Goal: Task Accomplishment & Management: Manage account settings

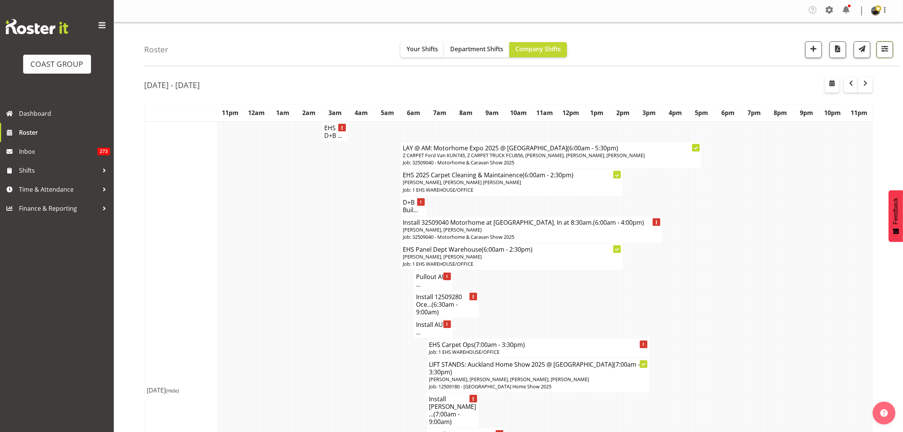
click at [889, 53] on span "button" at bounding box center [885, 49] width 10 height 10
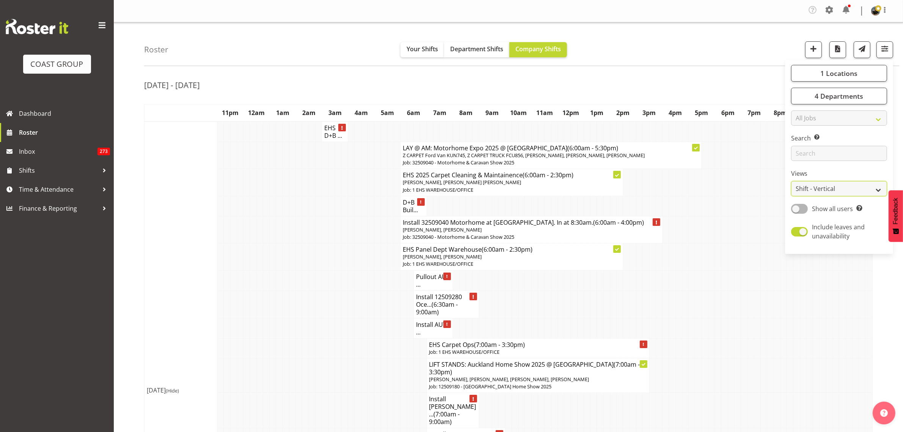
click at [877, 191] on select "Staff Role Shift - Horizontal Shift - Vertical Staff - Location" at bounding box center [839, 188] width 96 height 15
select select "shiftH"
click at [791, 181] on select "Staff Role Shift - Horizontal Shift - Vertical Staff - Location" at bounding box center [839, 188] width 96 height 15
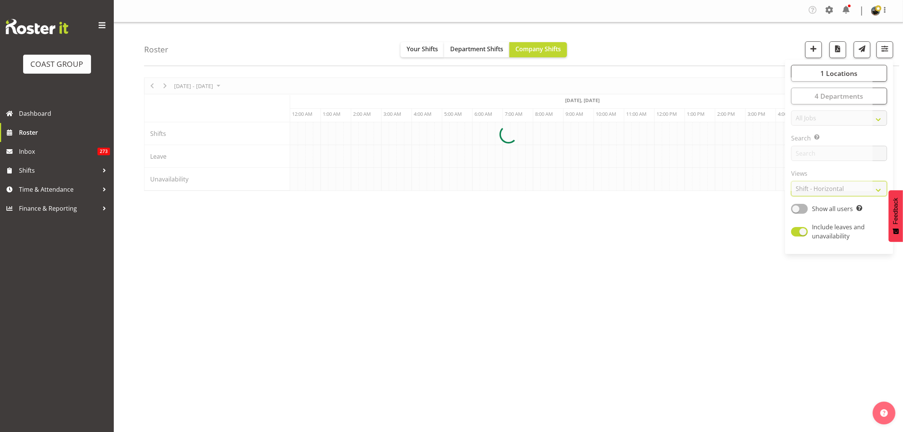
scroll to position [0, 273]
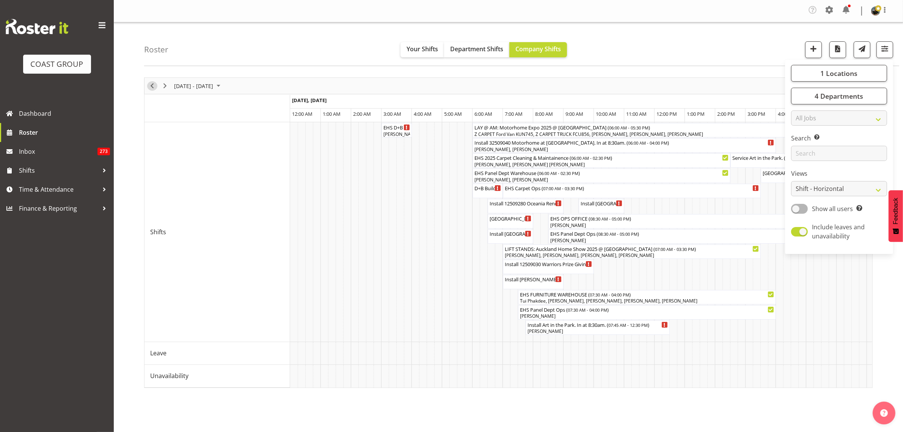
click at [153, 85] on span "Previous" at bounding box center [152, 85] width 9 height 9
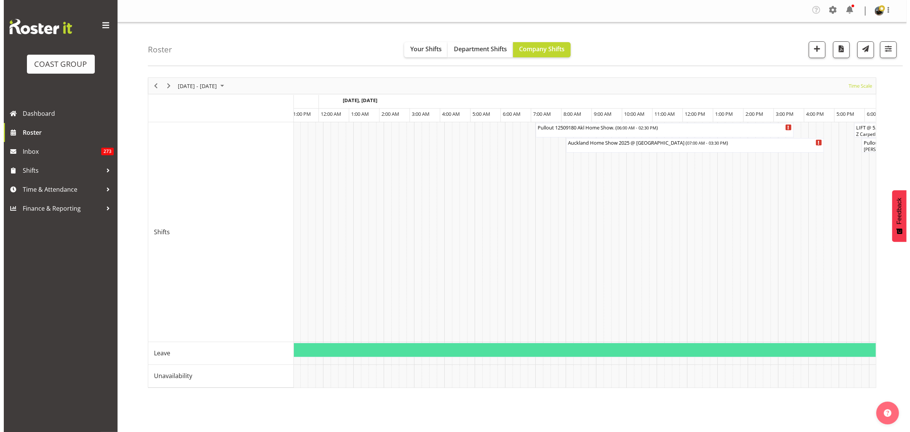
scroll to position [0, 4309]
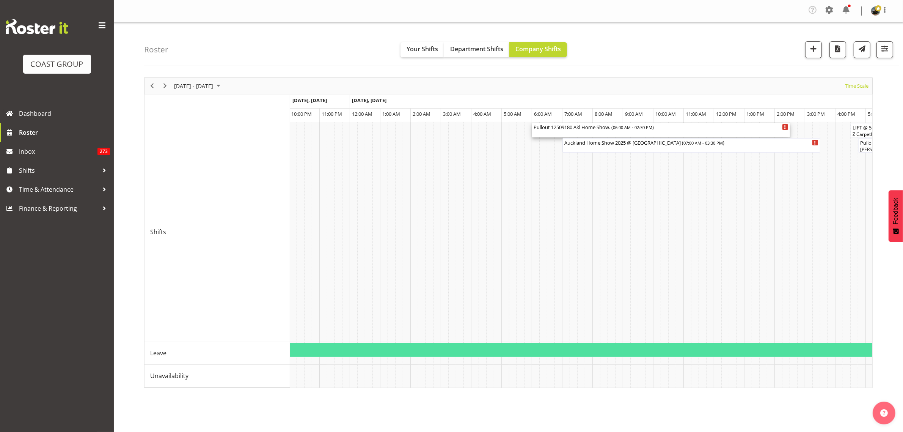
click at [696, 130] on div "Pullout 12509180 Akl Home Show. ( 06:00 AM - 02:30 PM )" at bounding box center [661, 127] width 255 height 8
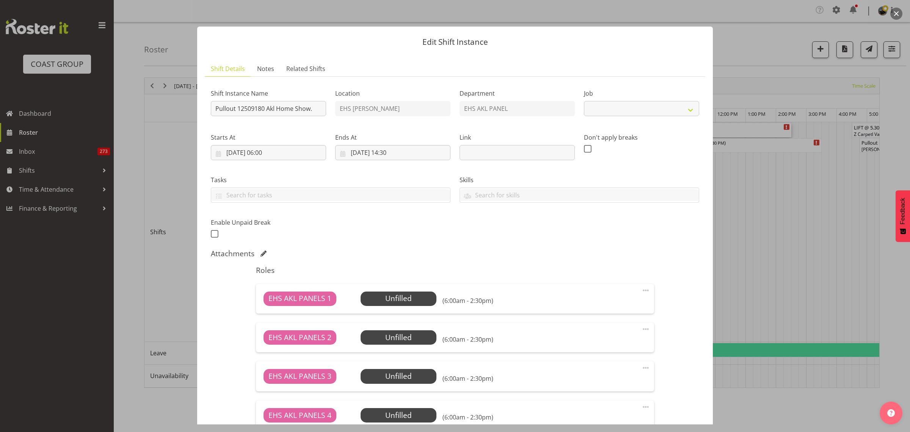
select select "9932"
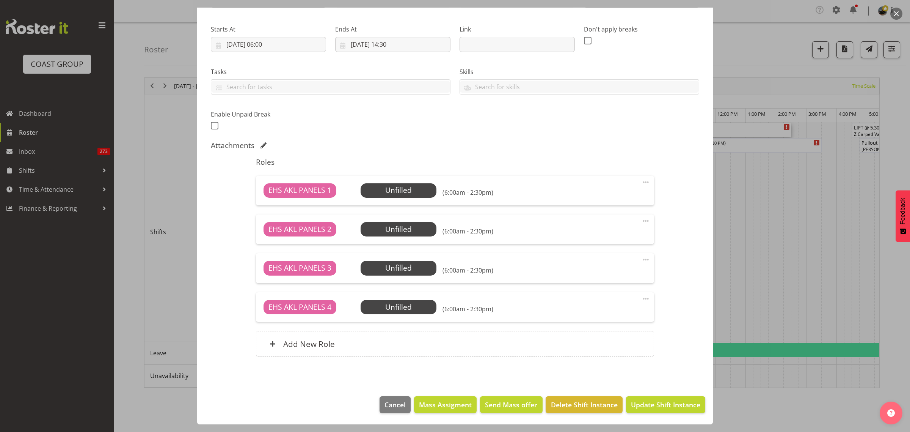
scroll to position [0, 0]
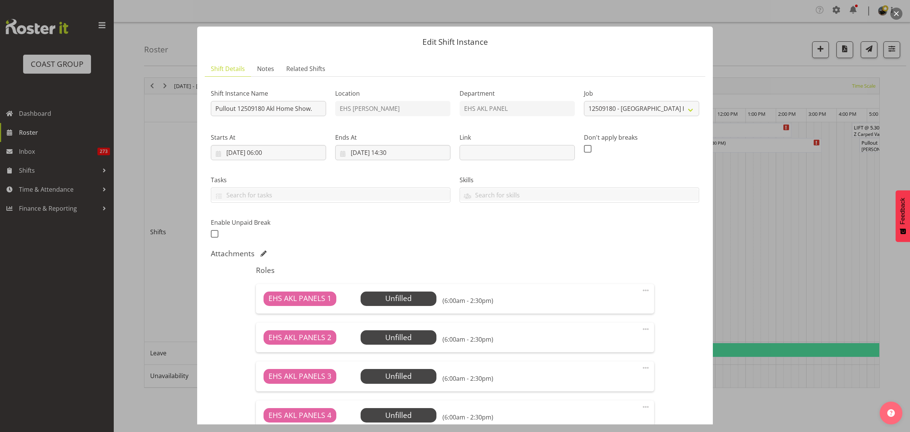
click at [896, 14] on button "button" at bounding box center [896, 14] width 12 height 12
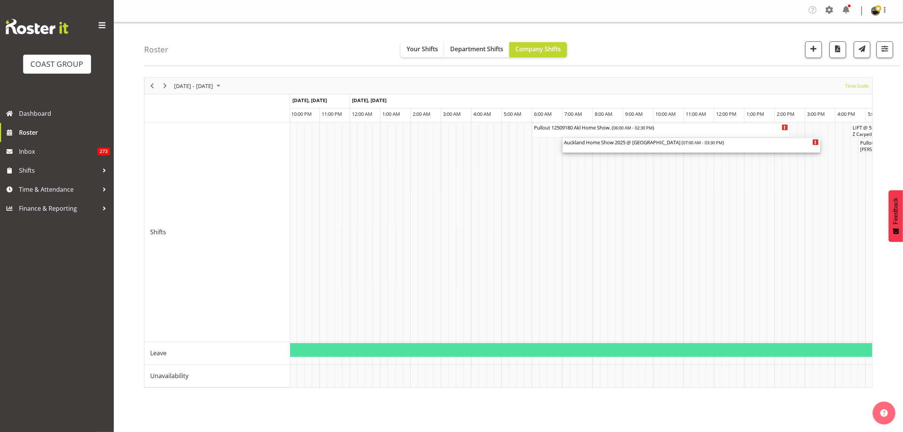
click at [615, 146] on div "Auckland Home Show 2025 @ [GEOGRAPHIC_DATA] ( 07:00 AM - 03:30 PM )" at bounding box center [691, 145] width 255 height 14
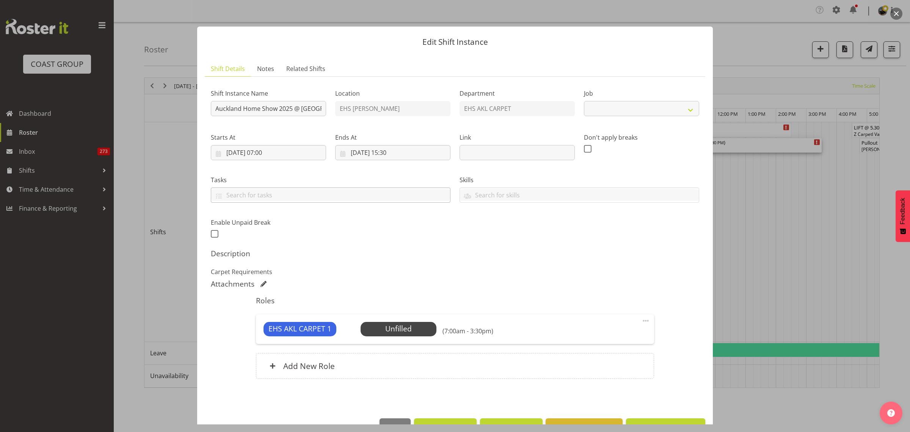
select select "9932"
click at [897, 15] on button "button" at bounding box center [896, 14] width 12 height 12
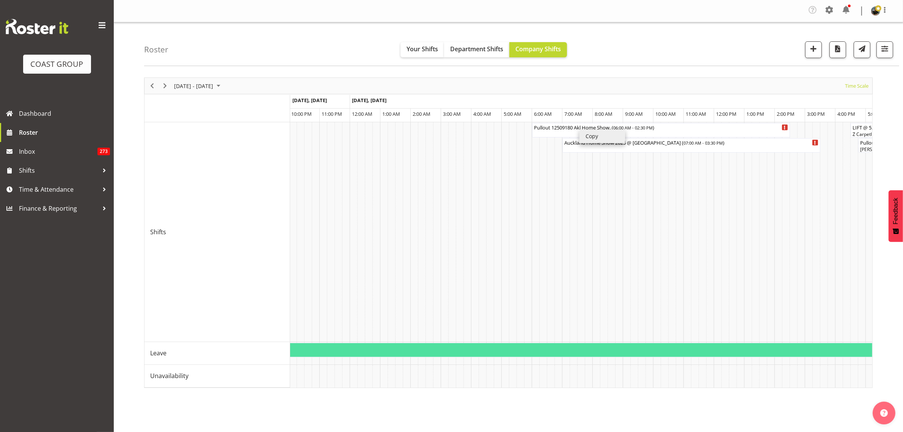
click at [588, 135] on li "Copy" at bounding box center [602, 136] width 46 height 14
click at [551, 193] on li "Paste" at bounding box center [558, 194] width 46 height 14
click at [693, 131] on div "Pullout 12509180 Akl Home Show. ( 06:00 AM - 02:30 PM )" at bounding box center [661, 130] width 255 height 14
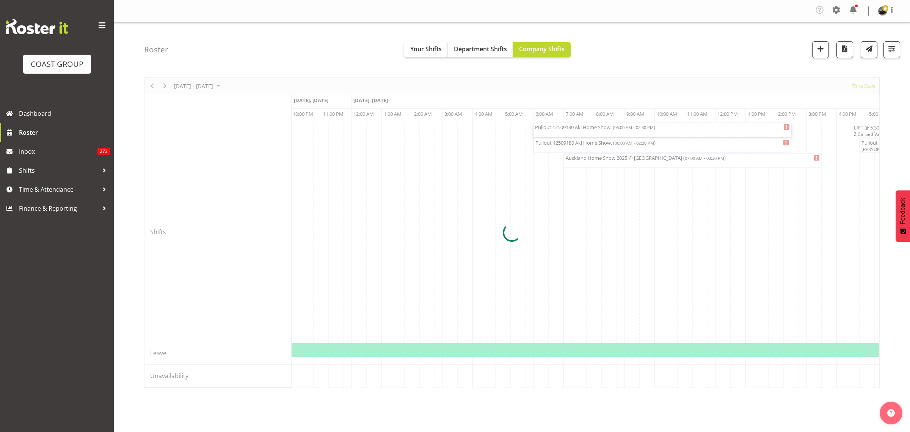
select select
select select "8"
select select "2025"
select select "6"
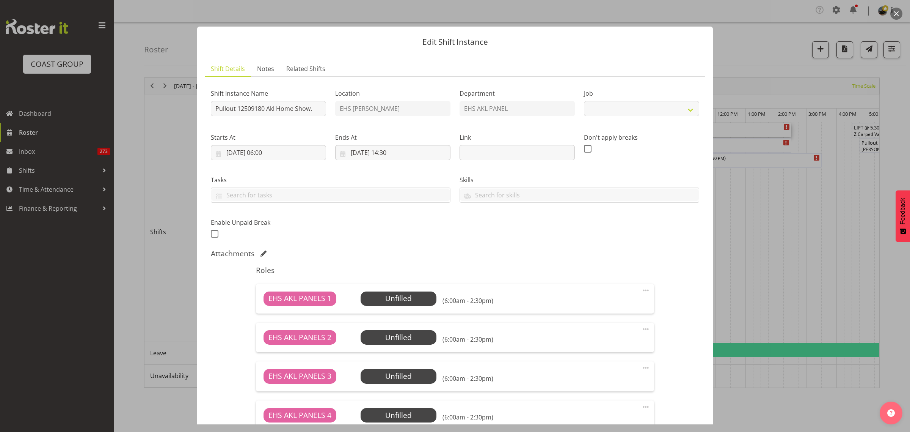
select select "9932"
click at [298, 152] on input "[DATE] 06:00" at bounding box center [268, 152] width 115 height 15
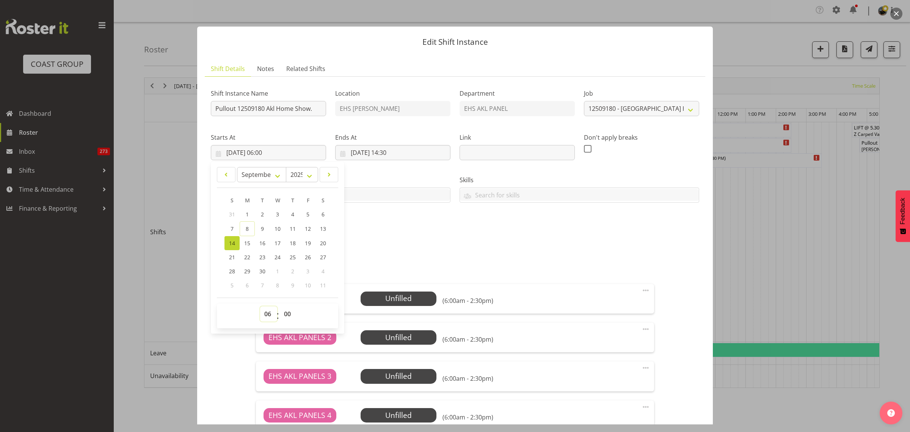
click at [268, 315] on select "00 01 02 03 04 05 06 07 08 09 10 11 12 13 14 15 16 17 18 19 20 21 22 23" at bounding box center [268, 313] width 17 height 15
select select "16"
click at [260, 306] on select "00 01 02 03 04 05 06 07 08 09 10 11 12 13 14 15 16 17 18 19 20 21 22 23" at bounding box center [268, 313] width 17 height 15
type input "[DATE] 16:00"
click at [423, 151] on input "[DATE] 14:30" at bounding box center [392, 152] width 115 height 15
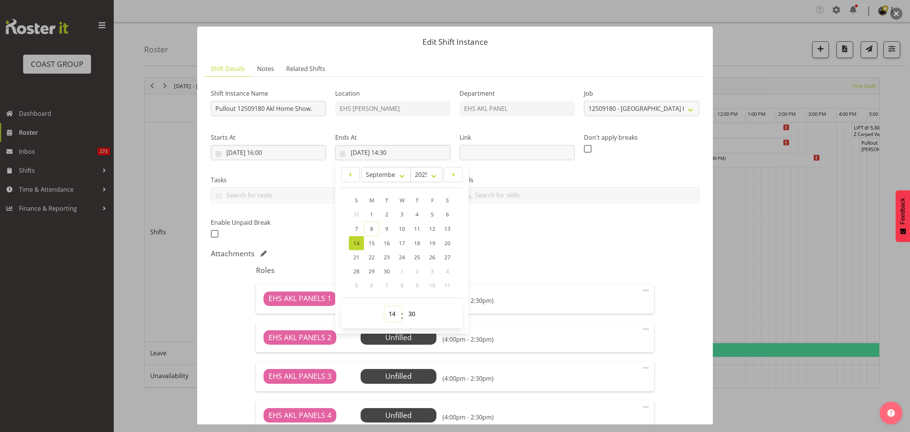
click at [391, 314] on select "00 01 02 03 04 05 06 07 08 09 10 11 12 13 14 15 16 17 18 19 20 21 22 23" at bounding box center [393, 313] width 17 height 15
select select "20"
click at [385, 306] on select "00 01 02 03 04 05 06 07 08 09 10 11 12 13 14 15 16 17 18 19 20 21 22 23" at bounding box center [393, 313] width 17 height 15
type input "[DATE] 20:30"
click at [529, 229] on div "Shift Instance Name Pullout 12509180 Akl Home Show. Location EHS [PERSON_NAME] …" at bounding box center [455, 161] width 498 height 166
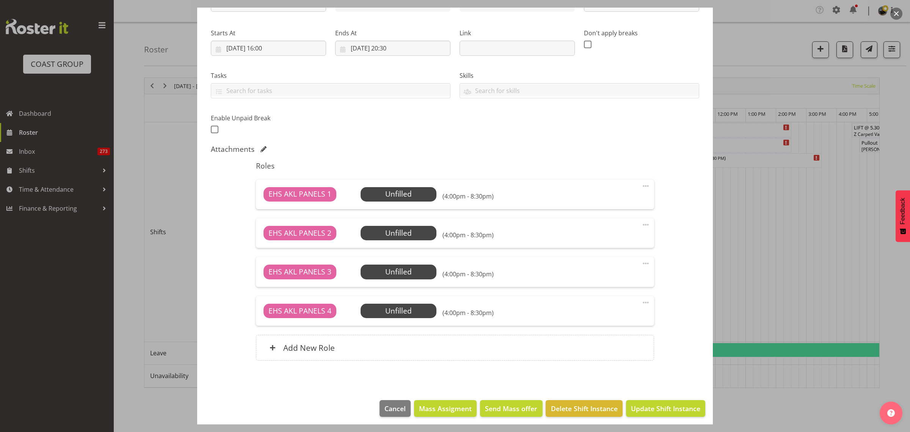
scroll to position [108, 0]
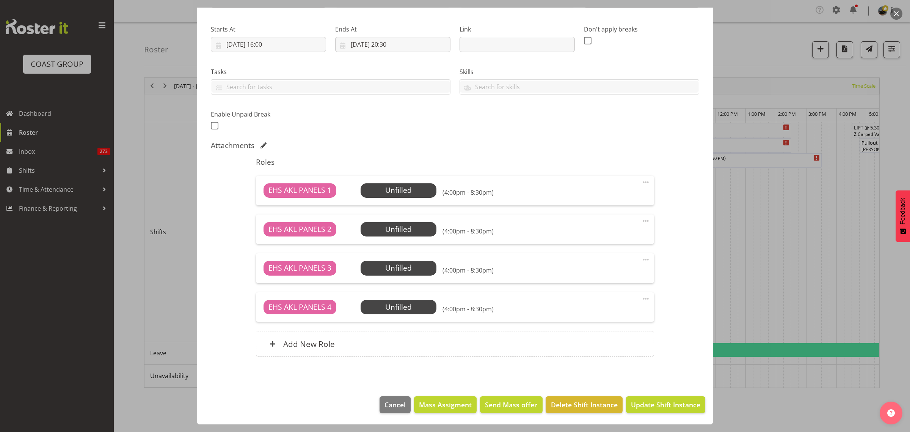
click at [641, 298] on span at bounding box center [645, 298] width 9 height 9
click at [620, 342] on link "Delete" at bounding box center [614, 344] width 73 height 14
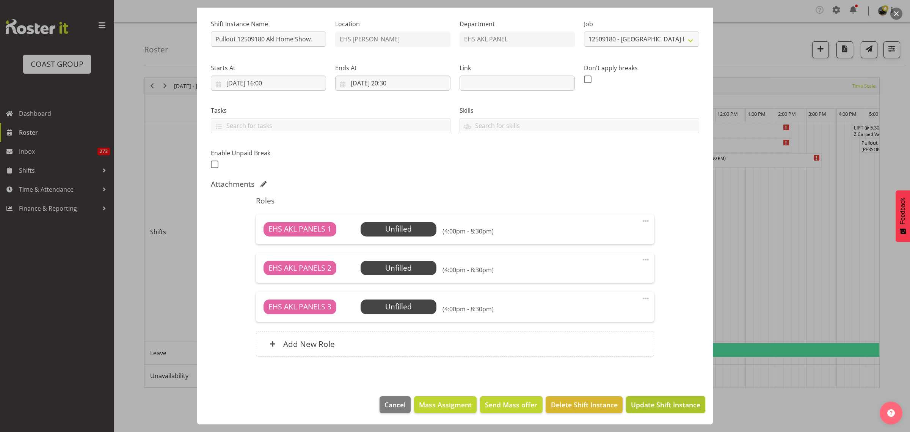
drag, startPoint x: 643, startPoint y: 405, endPoint x: 647, endPoint y: 407, distance: 4.1
click at [644, 405] on span "Update Shift Instance" at bounding box center [665, 404] width 69 height 10
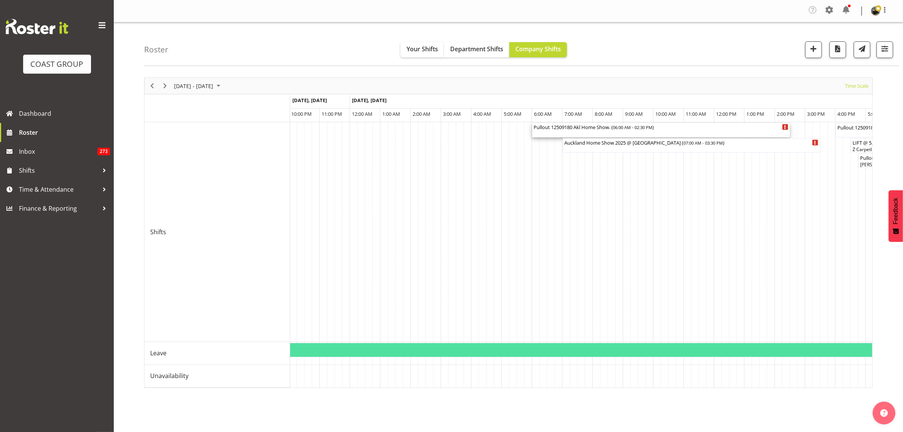
click at [686, 133] on div "Pullout 12509180 Akl Home Show. ( 06:00 AM - 02:30 PM )" at bounding box center [661, 130] width 255 height 14
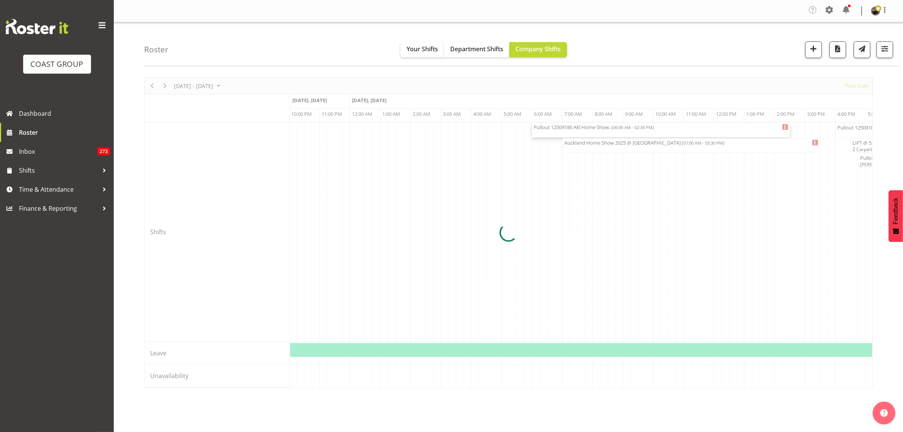
select select
select select "8"
select select "2025"
select select "6"
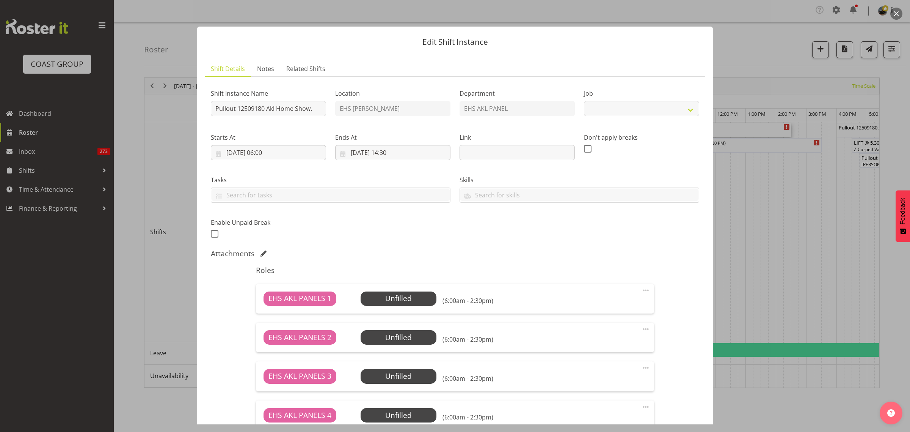
select select "9932"
click at [295, 152] on input "[DATE] 06:00" at bounding box center [268, 152] width 115 height 15
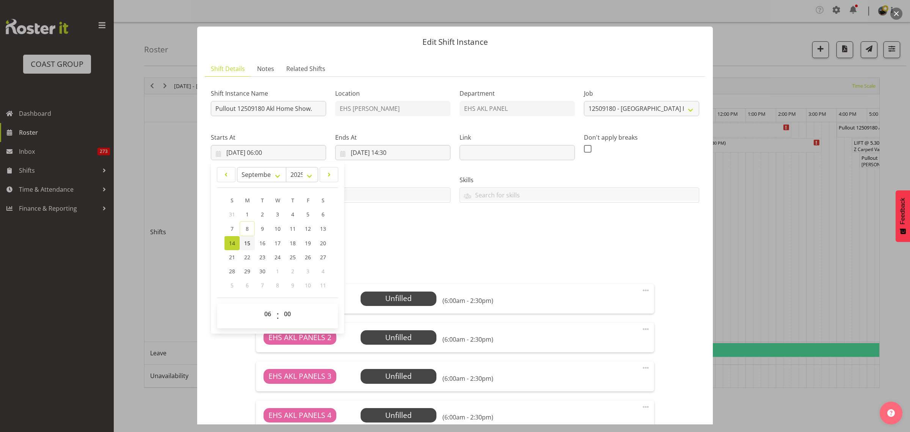
click at [245, 244] on span "15" at bounding box center [247, 242] width 6 height 7
type input "[DATE] 06:00"
click at [410, 153] on input "[DATE] 14:30" at bounding box center [392, 152] width 115 height 15
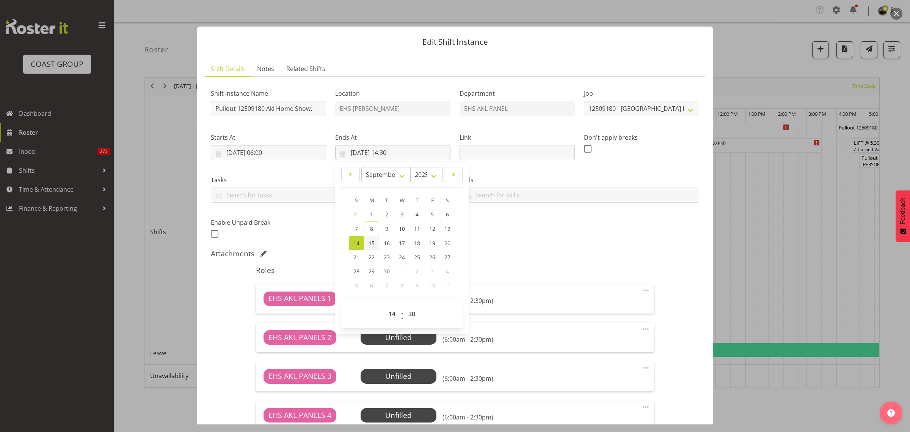
click at [371, 242] on span "15" at bounding box center [372, 242] width 6 height 7
type input "[DATE] 14:30"
click at [419, 150] on input "[DATE] 14:30" at bounding box center [392, 152] width 115 height 15
click at [386, 314] on select "00 01 02 03 04 05 06 07 08 09 10 11 12 13 14 15 16 17 18 19 20 21 22 23" at bounding box center [393, 313] width 17 height 15
select select "16"
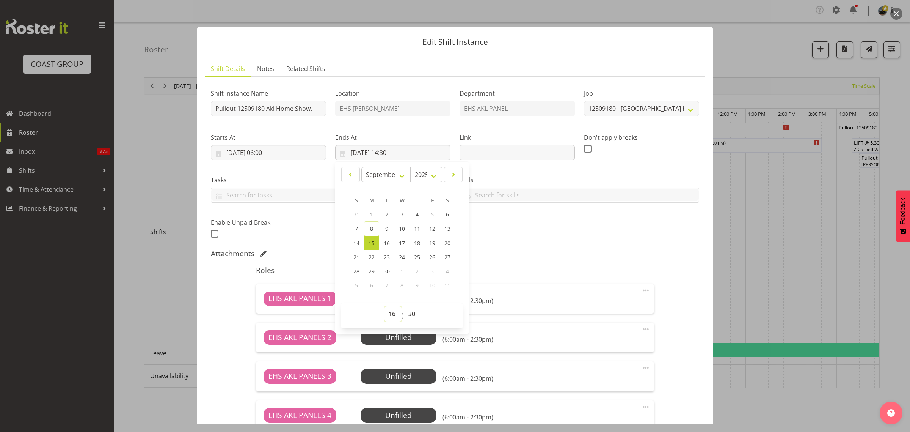
click at [385, 306] on select "00 01 02 03 04 05 06 07 08 09 10 11 12 13 14 15 16 17 18 19 20 21 22 23" at bounding box center [393, 313] width 17 height 15
type input "[DATE] 16:30"
click at [559, 232] on div "Shift Instance Name Pullout 12509180 Akl Home Show. Location EHS [PERSON_NAME] …" at bounding box center [455, 161] width 498 height 166
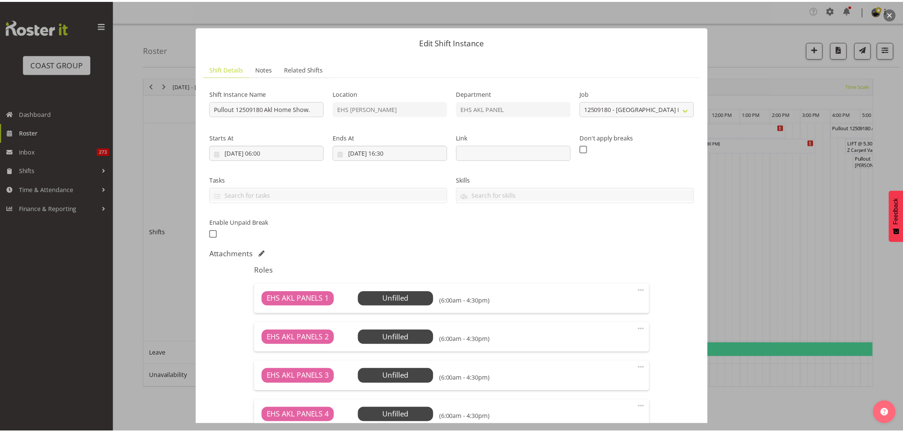
scroll to position [108, 0]
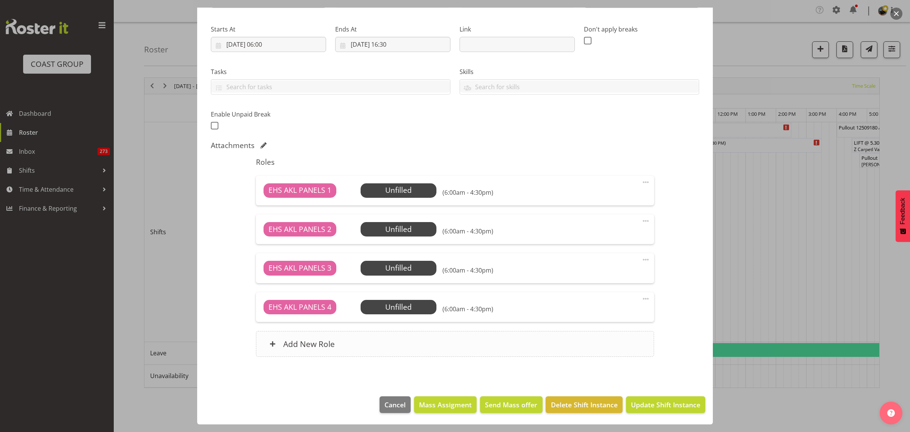
click at [469, 346] on div "Add New Role" at bounding box center [455, 344] width 398 height 26
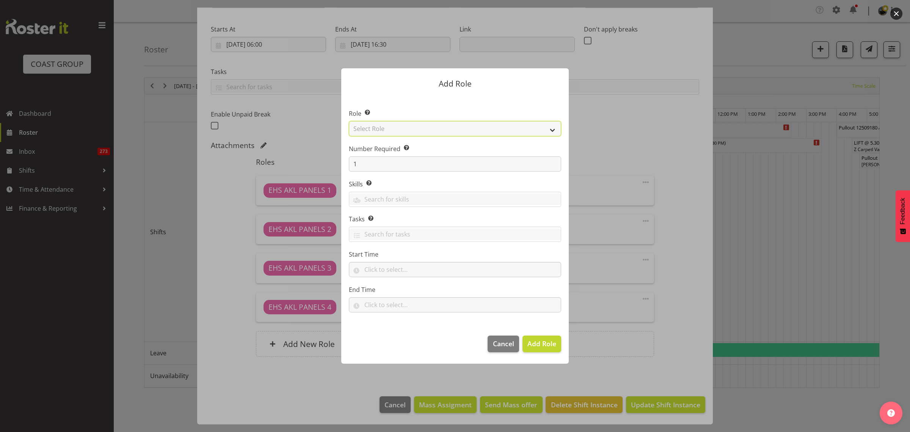
click at [552, 129] on select "Select Role ACCOUNT MANAGER ACCOUNT MANAGER DW ACCOUNTS [PERSON_NAME] VEHICLES …" at bounding box center [455, 128] width 212 height 15
select select "188"
click at [349, 121] on select "Select Role ACCOUNT MANAGER ACCOUNT MANAGER DW ACCOUNTS [PERSON_NAME] VEHICLES …" at bounding box center [455, 128] width 212 height 15
click at [374, 164] on input "1" at bounding box center [455, 163] width 212 height 15
type input "2"
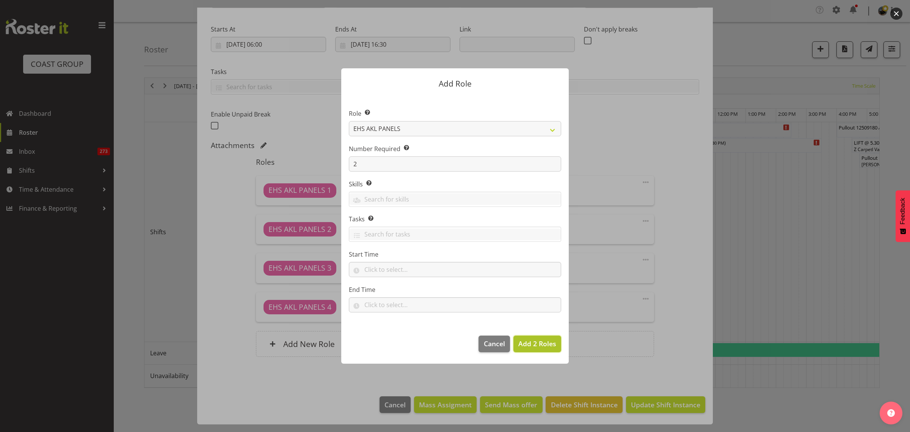
click at [533, 345] on span "Add 2 Roles" at bounding box center [537, 343] width 38 height 9
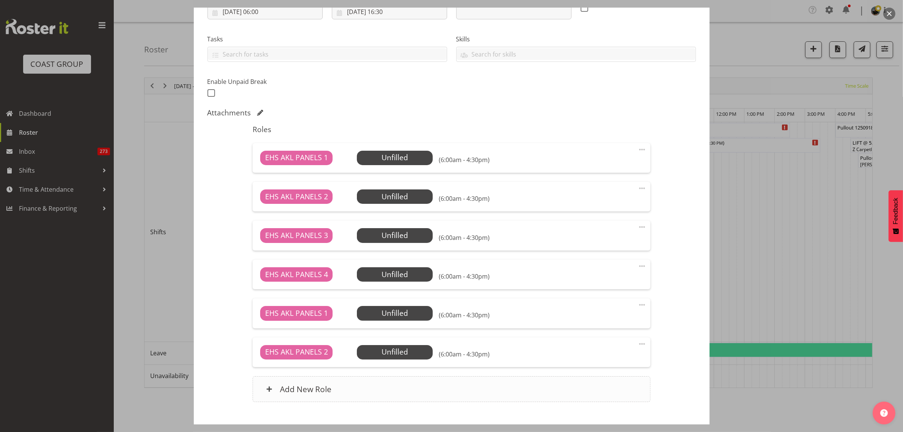
scroll to position [186, 0]
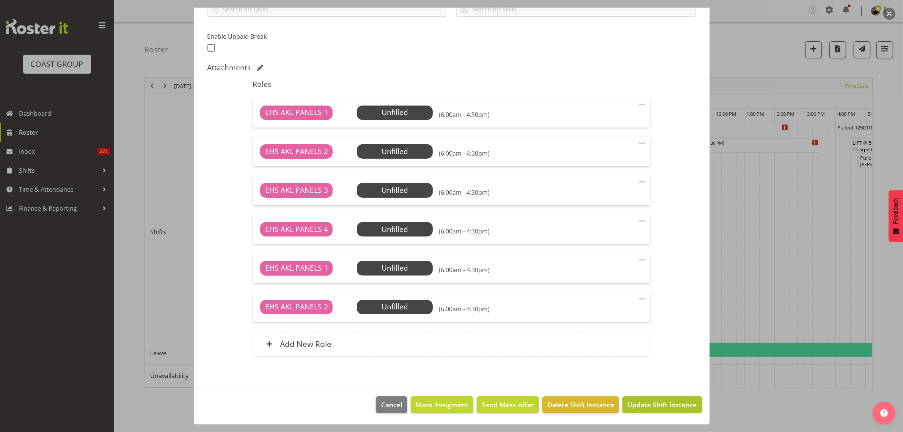
click at [643, 406] on span "Update Shift Instance" at bounding box center [661, 404] width 69 height 10
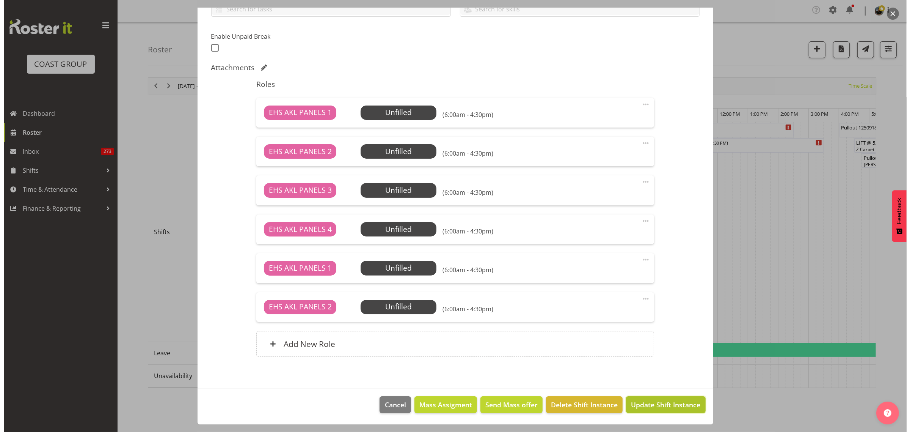
scroll to position [155, 0]
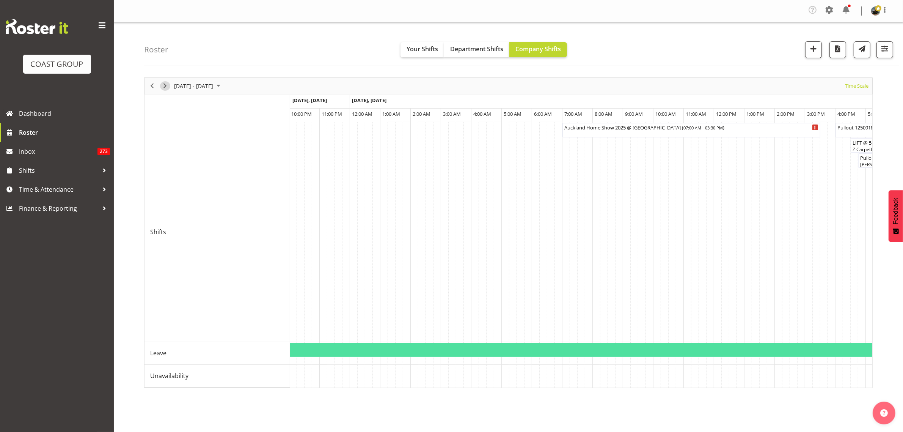
click at [164, 86] on span "Next" at bounding box center [164, 85] width 9 height 9
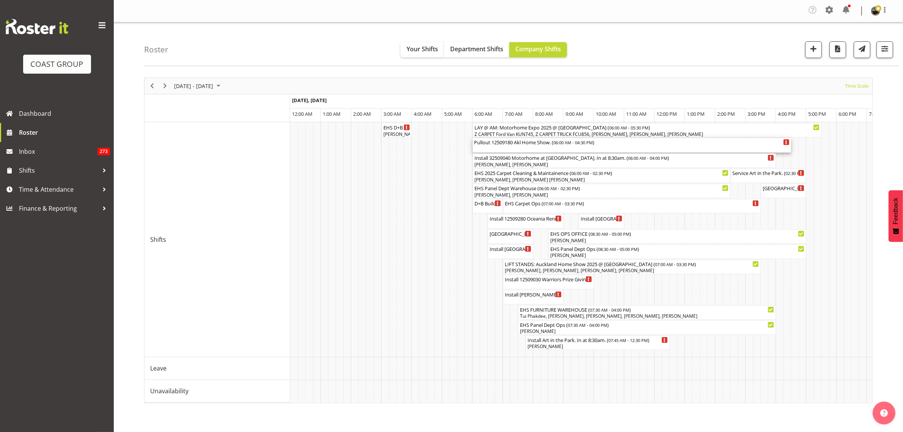
click at [630, 147] on div "Pullout 12509180 Akl Home Show. ( 06:00 AM - 04:30 PM )" at bounding box center [632, 145] width 316 height 14
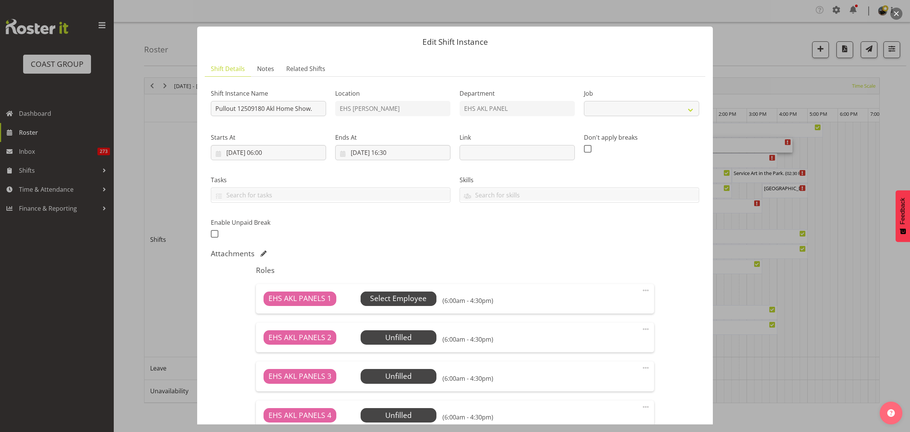
select select "9932"
click at [402, 300] on span "Select Employee" at bounding box center [398, 298] width 57 height 11
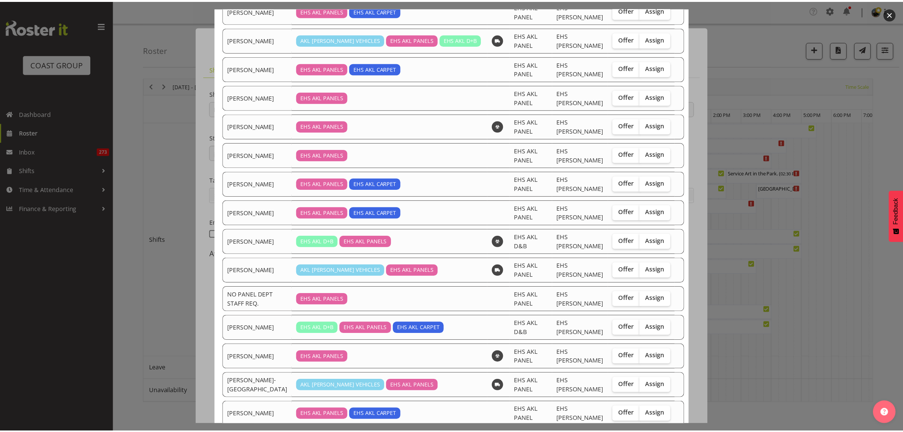
scroll to position [129, 0]
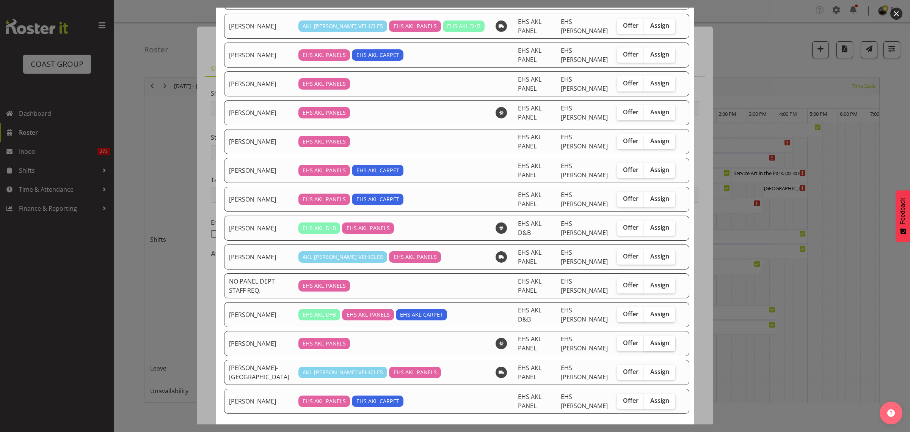
click at [650, 339] on span "Assign" at bounding box center [659, 343] width 19 height 8
click at [644, 340] on input "Assign" at bounding box center [646, 342] width 5 height 5
checkbox input "true"
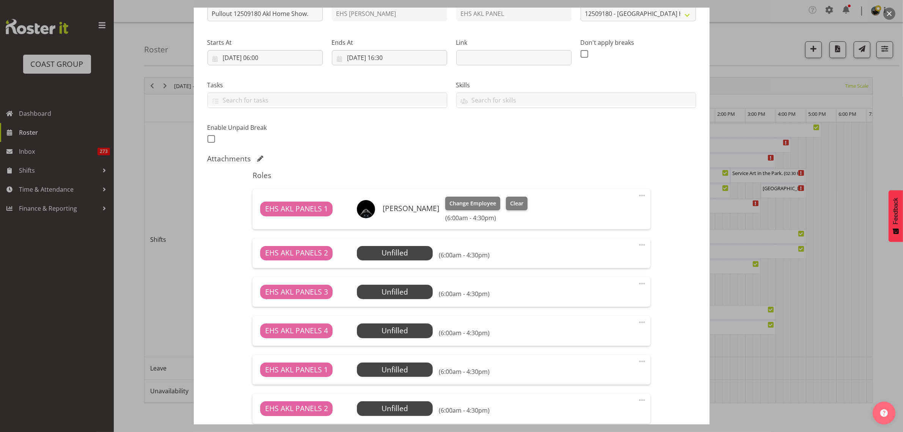
scroll to position [196, 0]
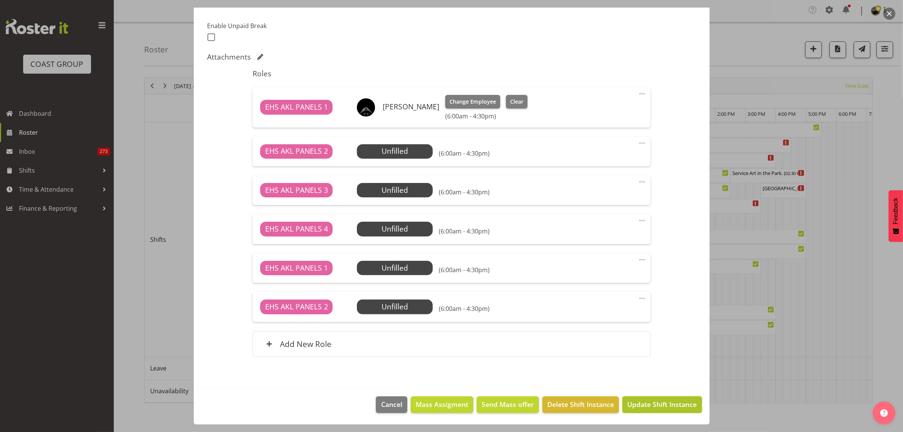
click at [638, 406] on span "Update Shift Instance" at bounding box center [661, 404] width 69 height 10
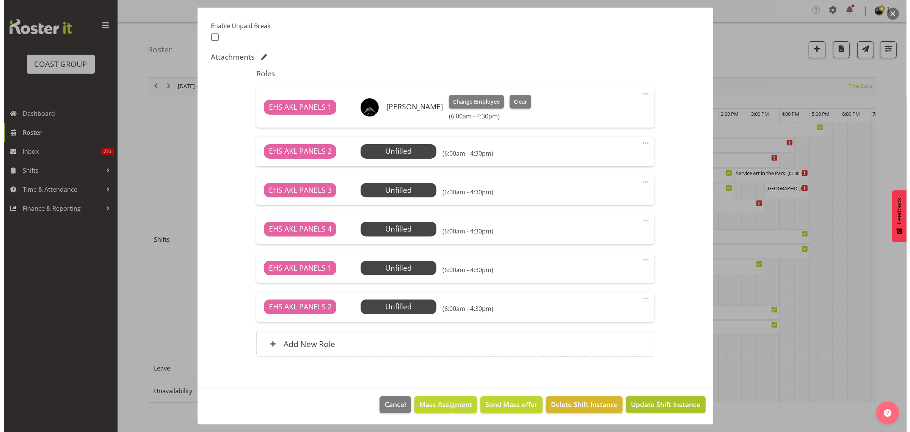
scroll to position [166, 0]
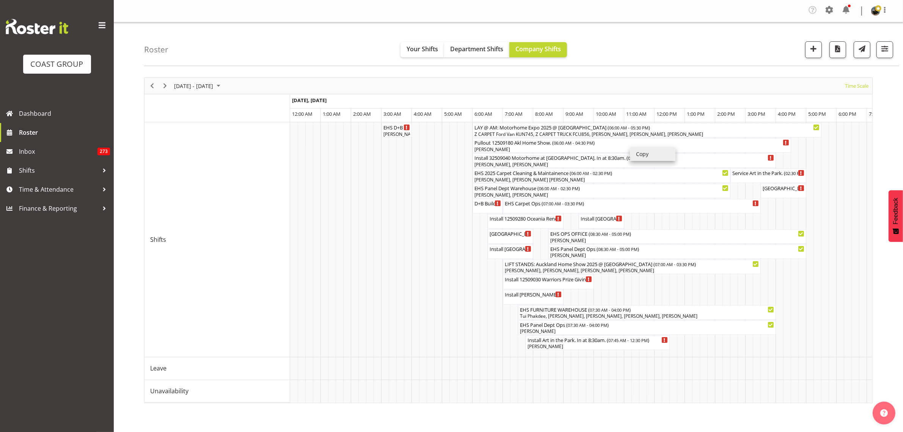
click at [645, 154] on li "Copy" at bounding box center [653, 154] width 46 height 14
click at [164, 86] on span "Next" at bounding box center [164, 85] width 9 height 9
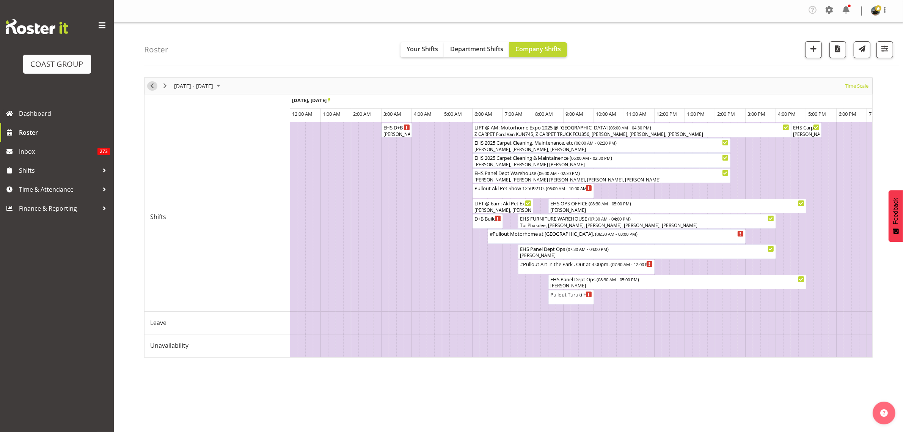
click at [149, 89] on span "Previous" at bounding box center [152, 85] width 9 height 9
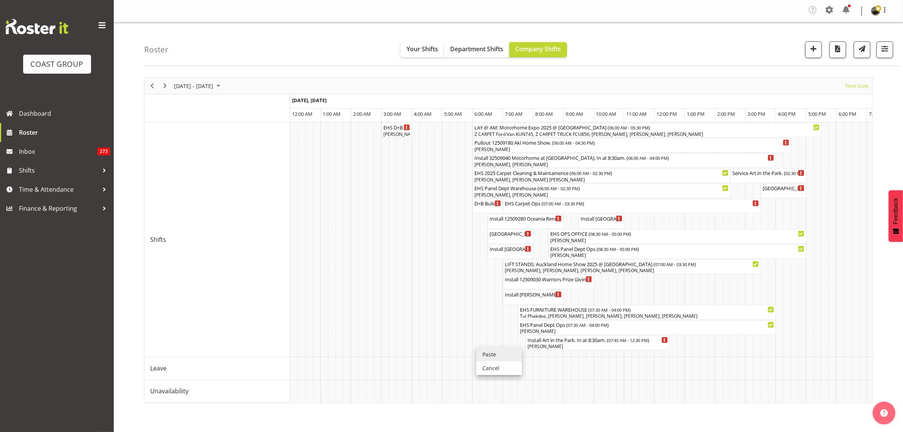
click at [486, 353] on li "Paste" at bounding box center [499, 354] width 46 height 14
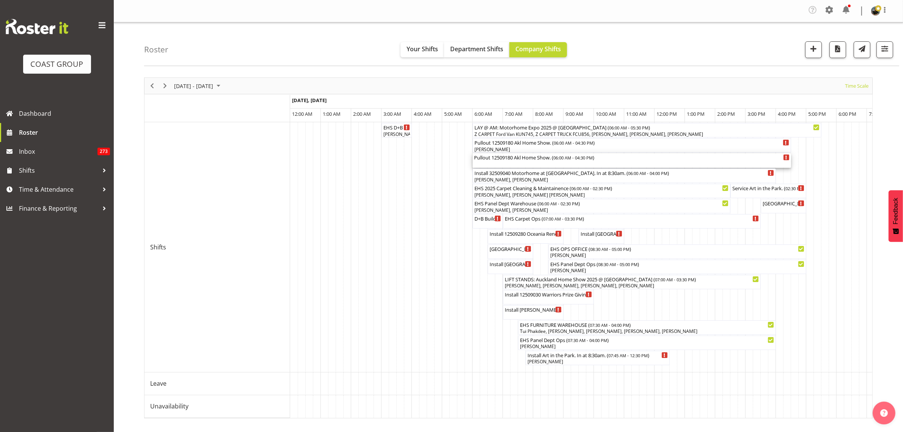
click at [622, 162] on div "Pullout 12509180 Akl Home Show. ( 06:00 AM - 04:30 PM )" at bounding box center [632, 160] width 316 height 14
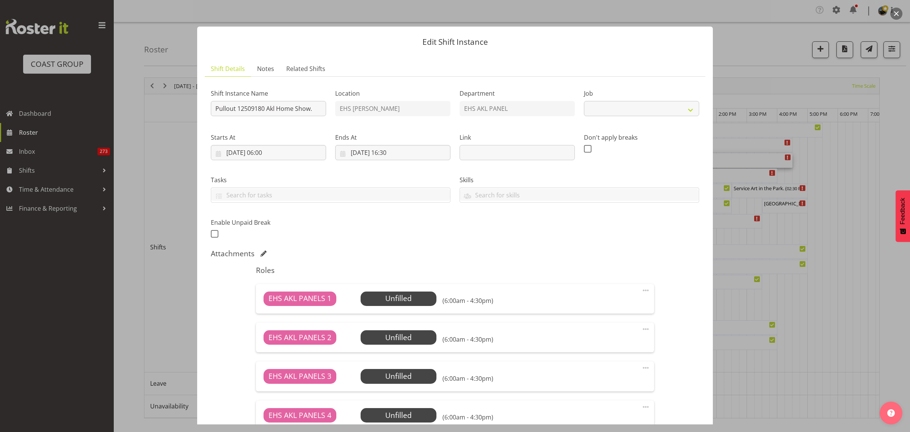
select select "9932"
click at [285, 155] on input "[DATE] 06:00" at bounding box center [268, 152] width 115 height 15
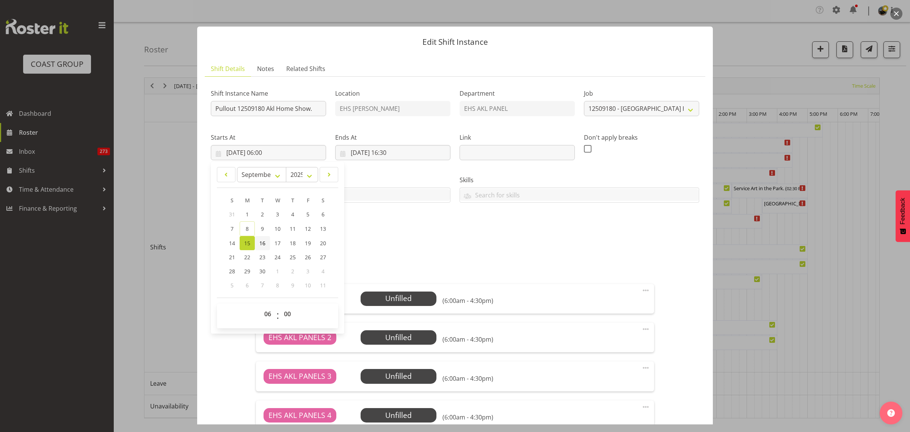
click at [264, 245] on span "16" at bounding box center [262, 242] width 6 height 7
type input "[DATE] 06:00"
click at [428, 150] on input "[DATE] 16:30" at bounding box center [392, 152] width 115 height 15
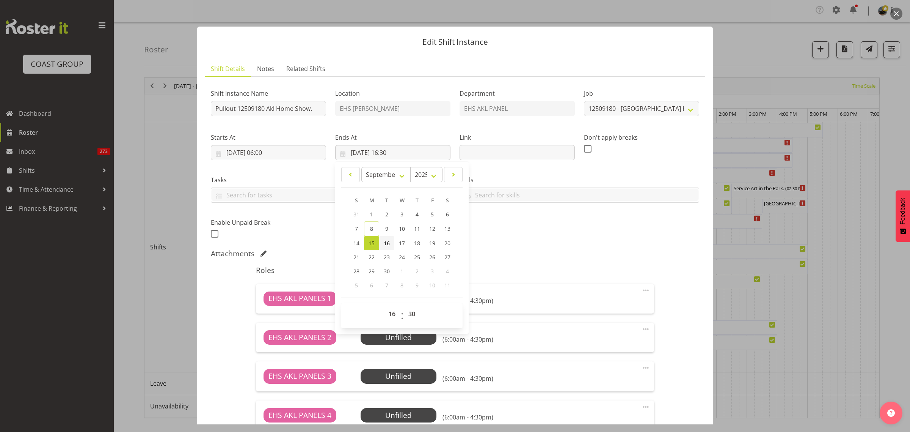
click at [384, 241] on span "16" at bounding box center [387, 242] width 6 height 7
type input "[DATE] 16:30"
click at [587, 251] on div "Attachments" at bounding box center [455, 253] width 488 height 9
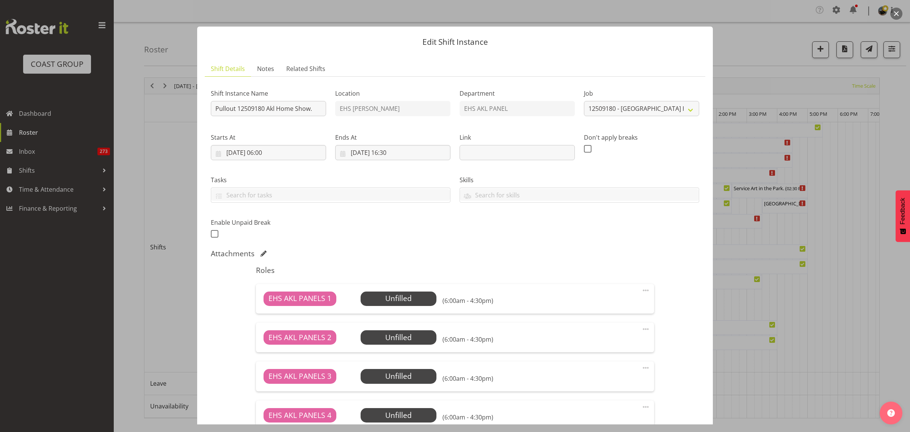
scroll to position [186, 0]
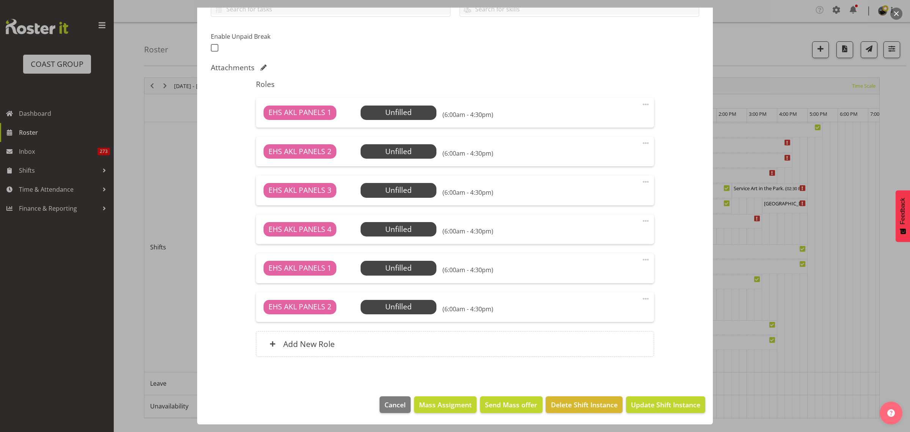
click at [641, 298] on span at bounding box center [645, 298] width 9 height 9
click at [611, 342] on link "Delete" at bounding box center [614, 344] width 73 height 14
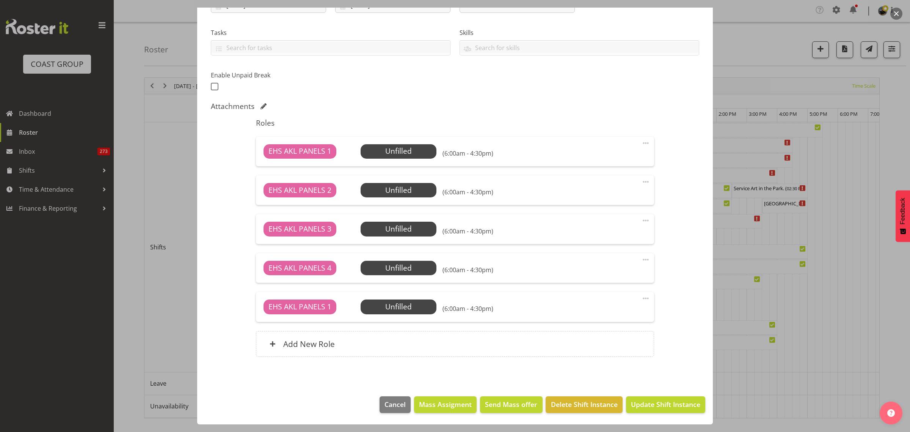
scroll to position [147, 0]
click at [641, 298] on span at bounding box center [645, 298] width 9 height 9
click at [611, 344] on link "Delete" at bounding box center [614, 344] width 73 height 14
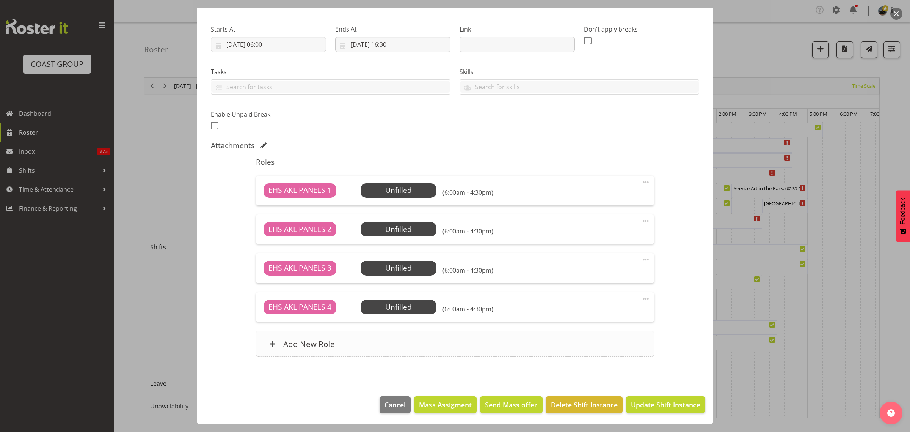
scroll to position [108, 0]
click at [641, 405] on span "Update Shift Instance" at bounding box center [665, 404] width 69 height 10
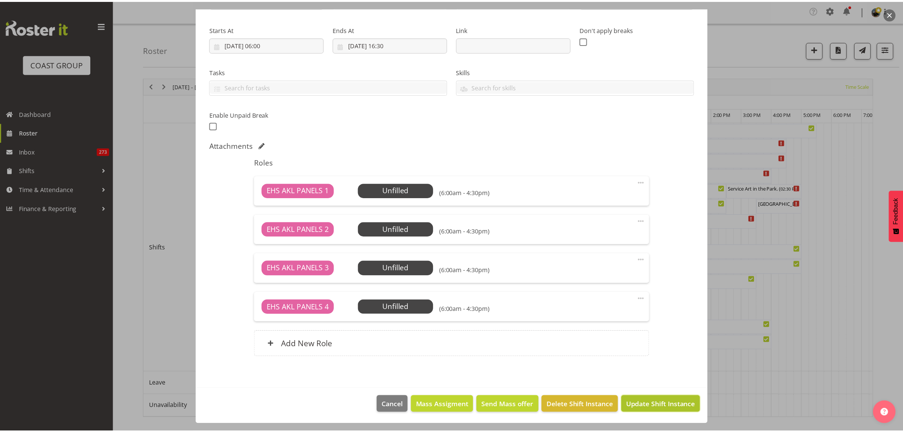
scroll to position [78, 0]
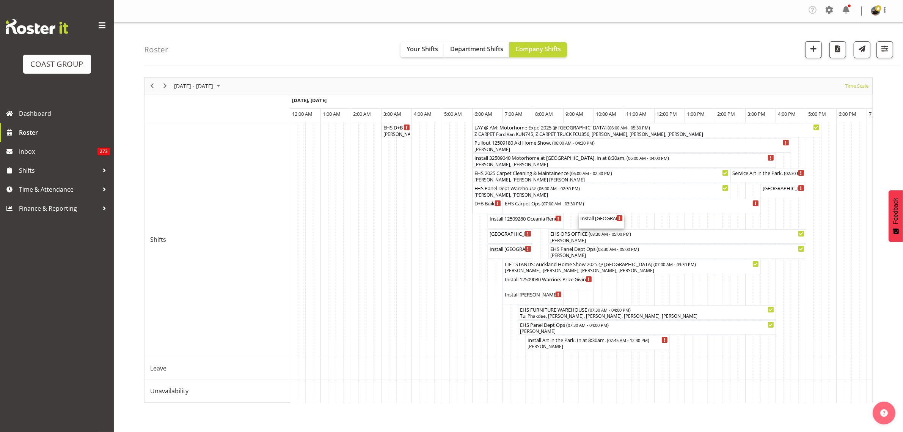
click at [608, 221] on div "Install [GEOGRAPHIC_DATA][DEMOGRAPHIC_DATA] casual. In at 10am. ( 09:30 AM - 11…" at bounding box center [601, 218] width 42 height 8
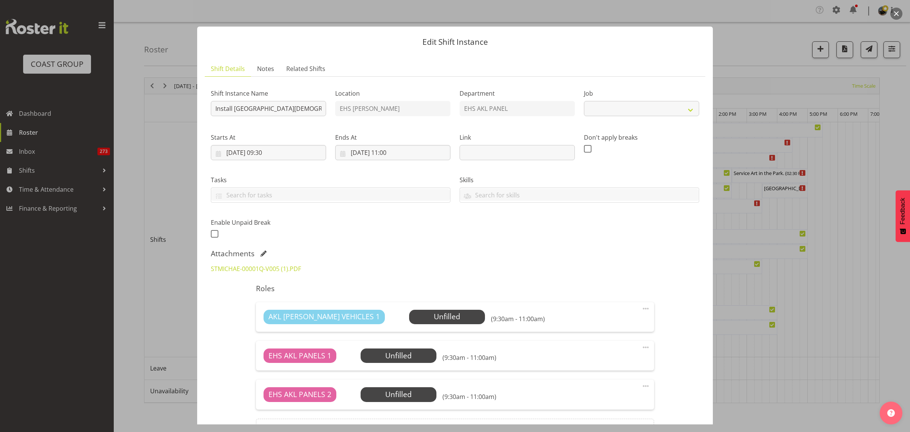
select select "8653"
click at [894, 14] on button "button" at bounding box center [896, 14] width 12 height 12
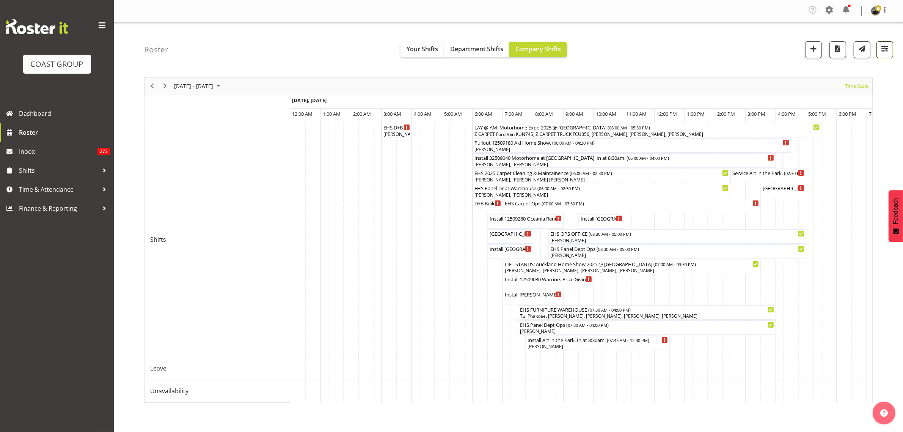
click at [886, 50] on span "button" at bounding box center [885, 49] width 10 height 10
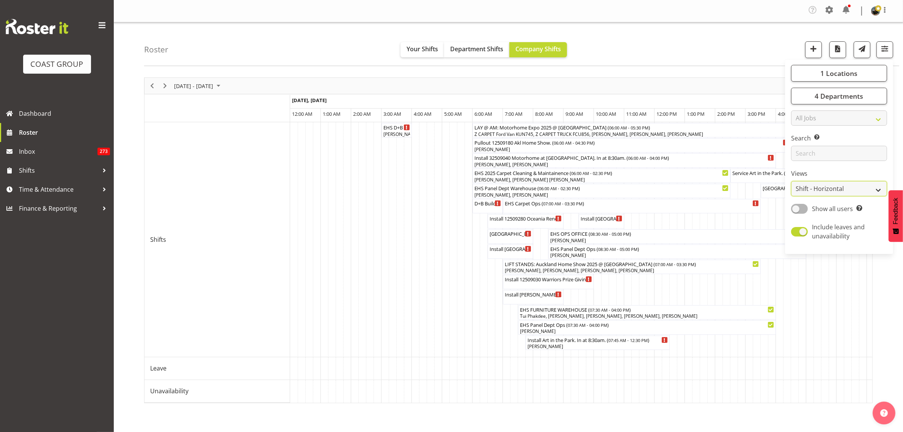
click at [876, 188] on select "Staff Role Shift - Horizontal Shift - Vertical Staff - Location" at bounding box center [839, 188] width 96 height 15
select select "shift"
click at [791, 181] on select "Staff Role Shift - Horizontal Shift - Vertical Staff - Location" at bounding box center [839, 188] width 96 height 15
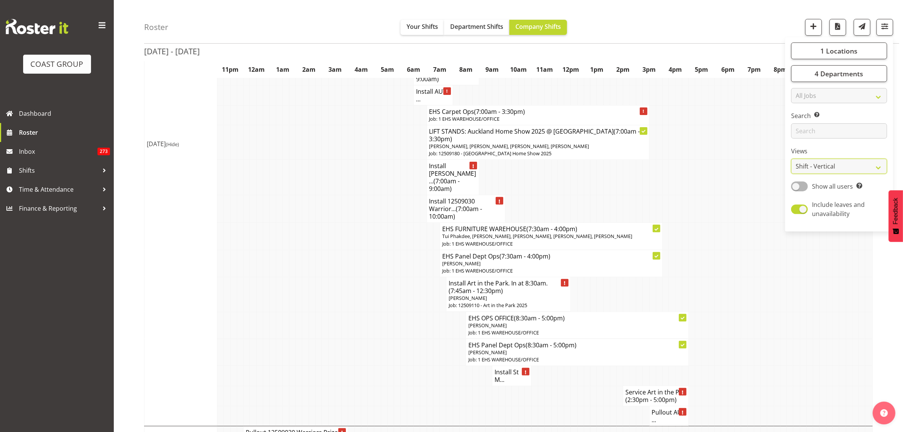
scroll to position [284, 0]
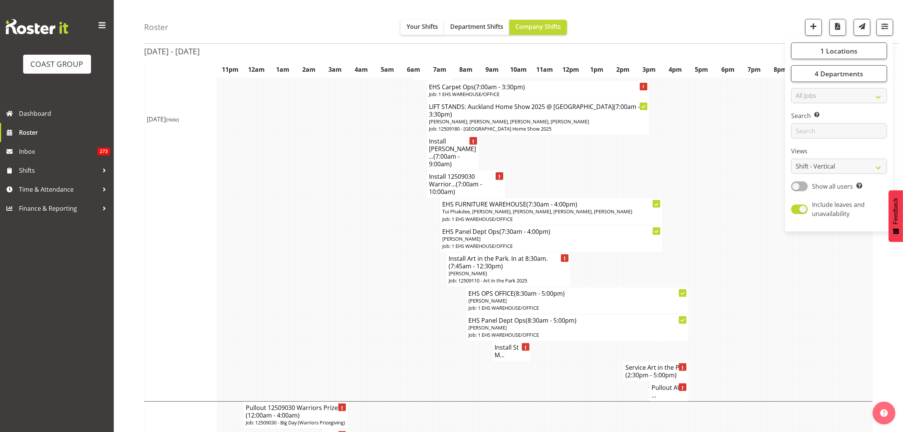
click at [601, 235] on p "[PERSON_NAME]" at bounding box center [551, 238] width 218 height 7
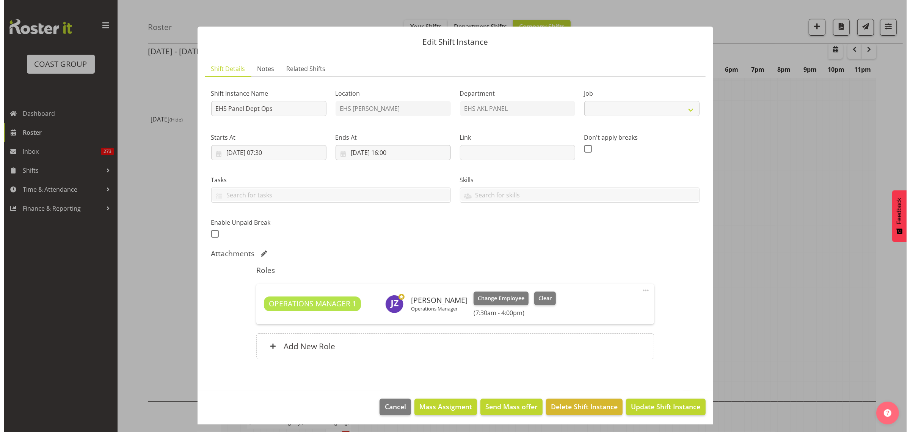
scroll to position [281, 0]
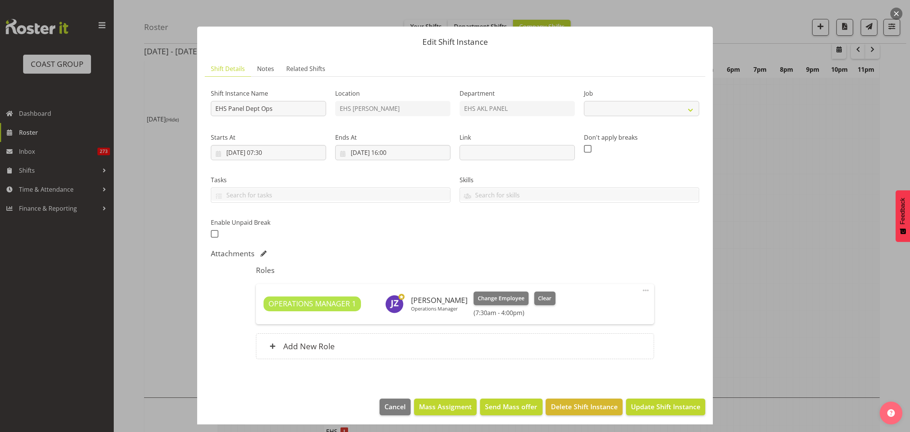
select select "69"
click at [641, 291] on span at bounding box center [645, 290] width 9 height 9
click at [607, 311] on link "Edit" at bounding box center [614, 309] width 73 height 14
select select "8"
select select "2025"
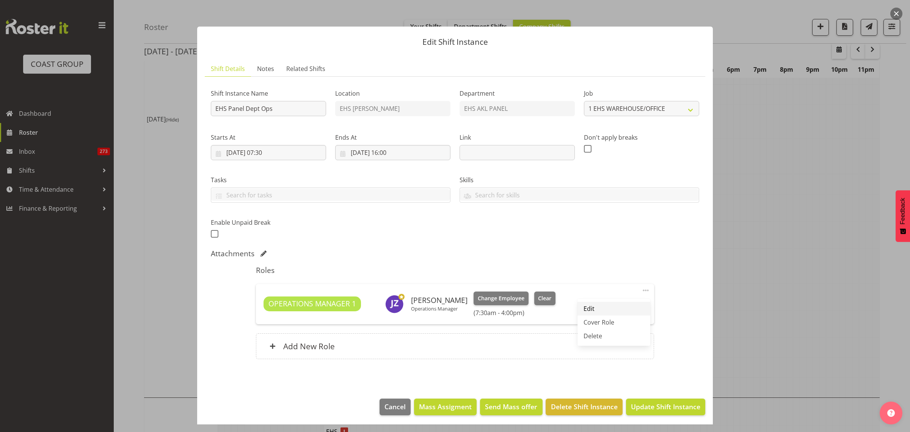
select select "7"
select select "30"
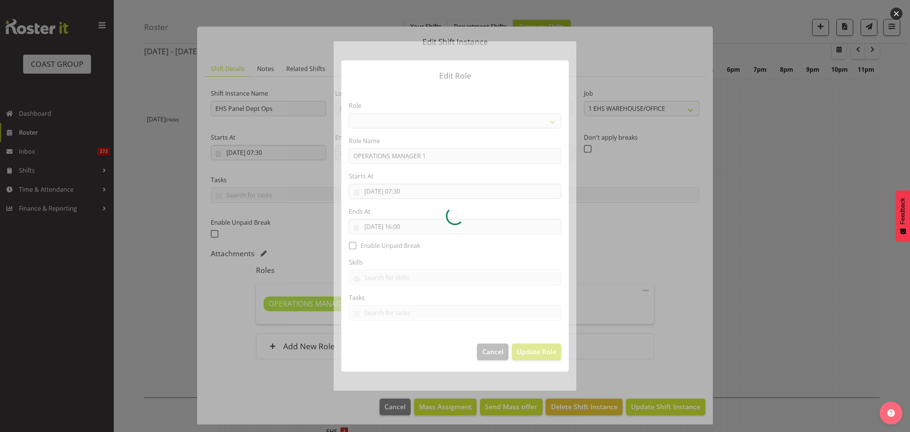
select select "198"
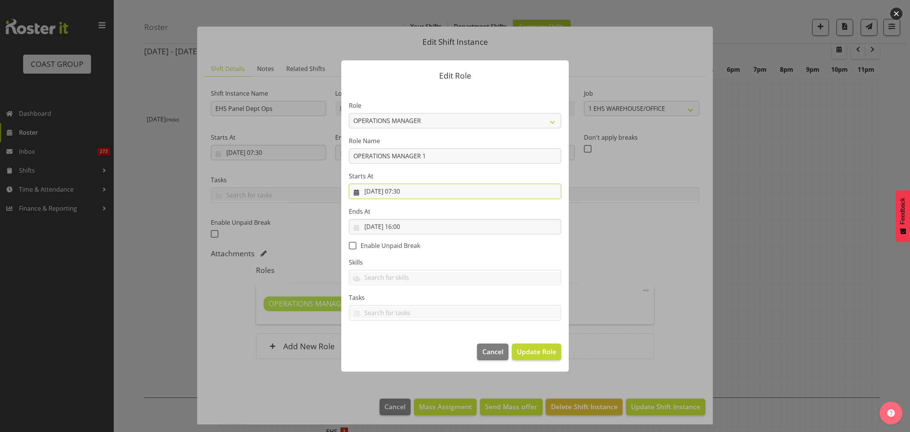
click at [439, 193] on input "[DATE] 07:30" at bounding box center [455, 191] width 212 height 15
click at [409, 351] on select "00 01 02 03 04 05 06 07 08 09 10 11 12 13 14 15 16 17 18 19 20 21 22 23" at bounding box center [409, 352] width 17 height 15
select select "12"
click at [401, 345] on select "00 01 02 03 04 05 06 07 08 09 10 11 12 13 14 15 16 17 18 19 20 21 22 23" at bounding box center [409, 352] width 17 height 15
type input "[DATE] 12:30"
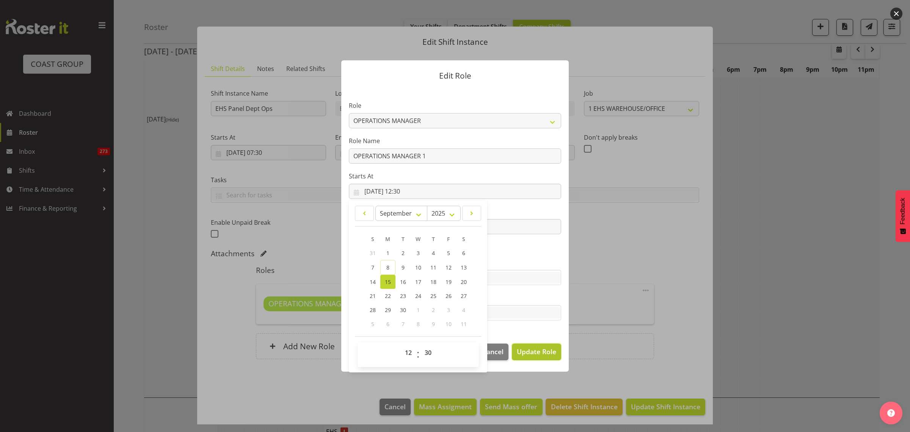
click at [523, 352] on span "Update Role" at bounding box center [536, 351] width 39 height 10
select select
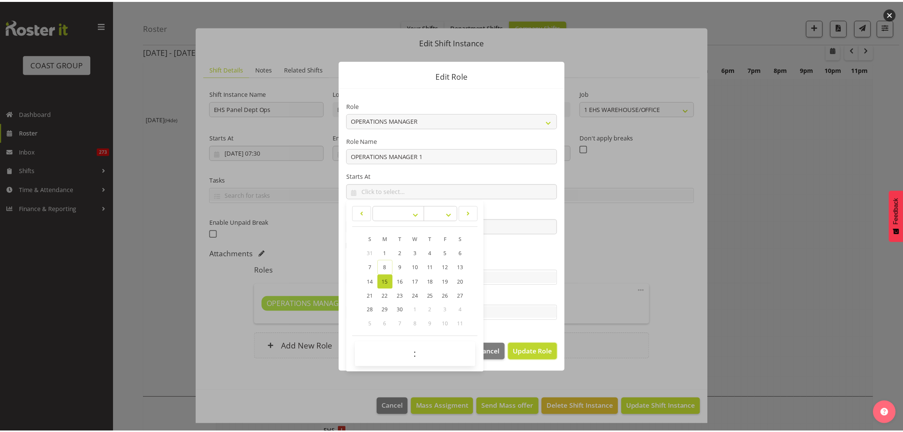
scroll to position [284, 0]
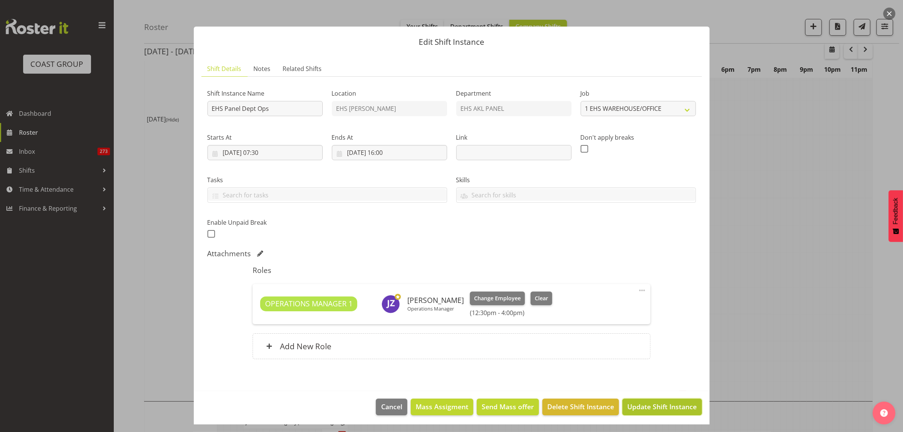
click at [642, 409] on span "Update Shift Instance" at bounding box center [661, 406] width 69 height 10
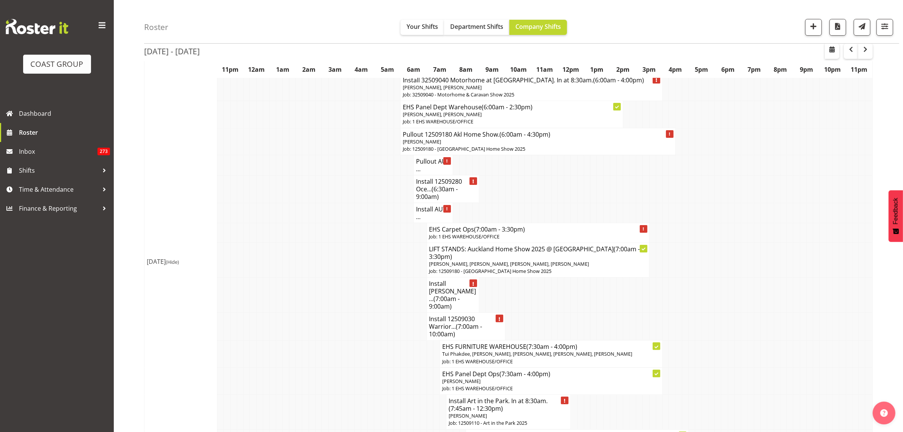
scroll to position [332, 0]
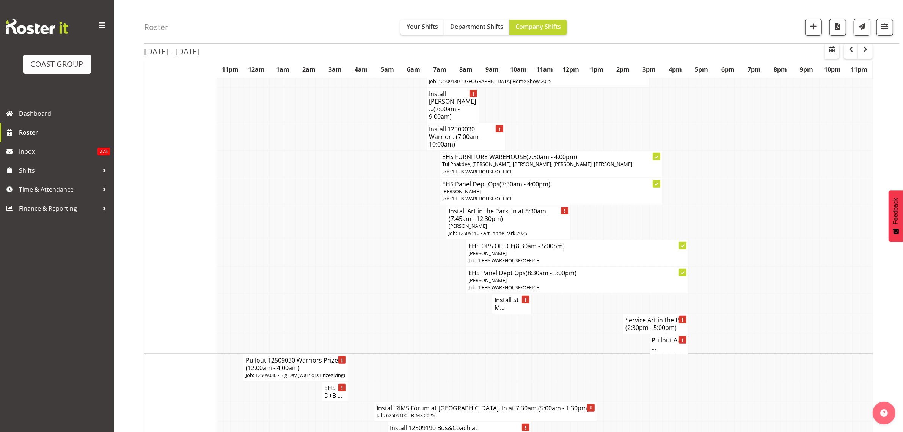
click at [504, 211] on h4 "Install Art in the Park. In at 8:30am. (7:45am - 12:30pm)" at bounding box center [508, 214] width 119 height 15
select select
select select "8"
select select "2025"
select select "7"
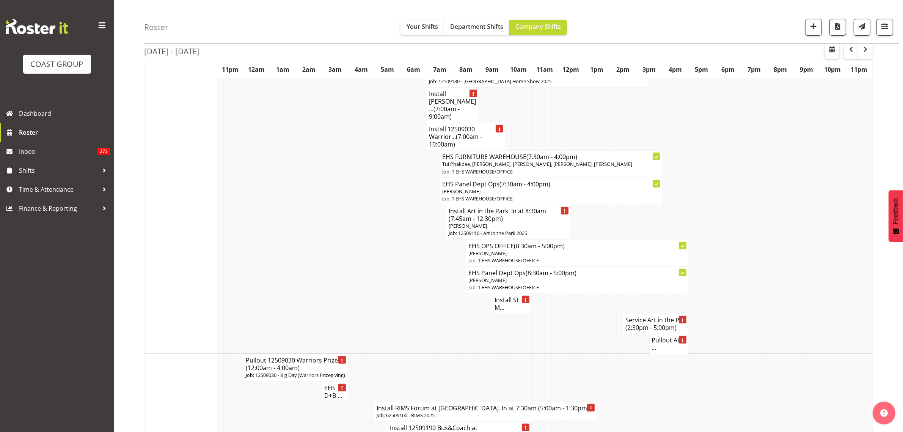
select select "45"
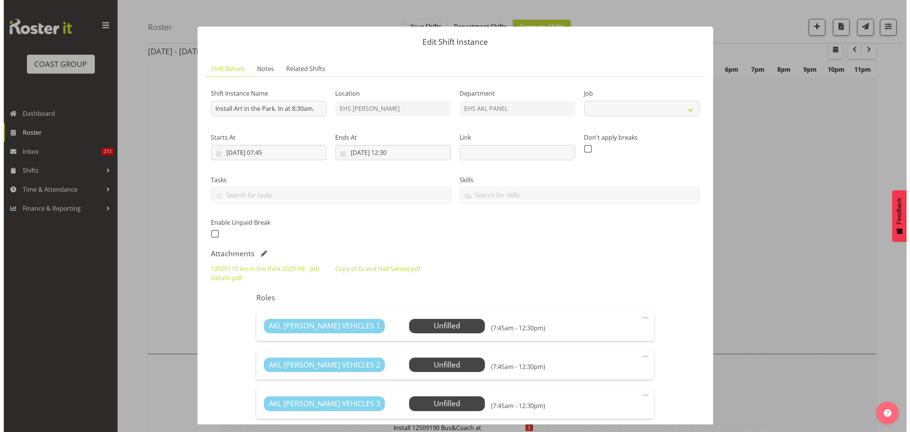
scroll to position [328, 0]
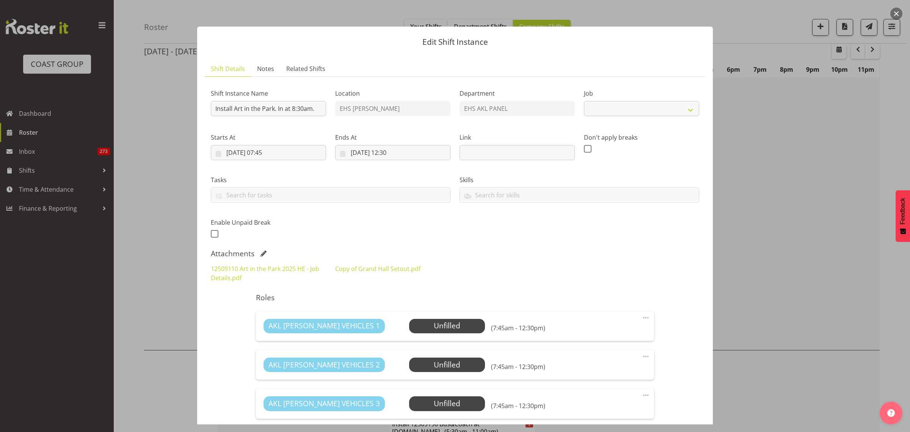
select select "9448"
click at [292, 154] on input "[DATE] 07:45" at bounding box center [268, 152] width 115 height 15
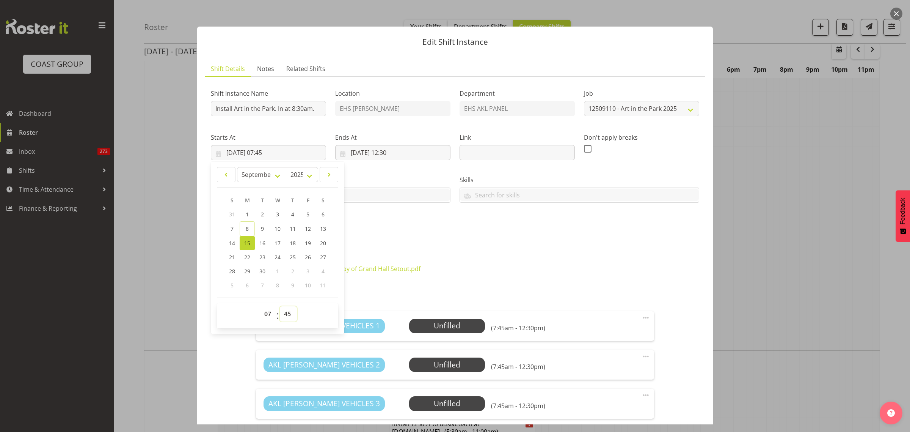
click at [289, 312] on select "00 01 02 03 04 05 06 07 08 09 10 11 12 13 14 15 16 17 18 19 20 21 22 23 24 25 2…" at bounding box center [288, 313] width 17 height 15
select select "15"
click at [280, 306] on select "00 01 02 03 04 05 06 07 08 09 10 11 12 13 14 15 16 17 18 19 20 21 22 23 24 25 2…" at bounding box center [288, 313] width 17 height 15
type input "[DATE] 07:15"
click at [552, 224] on div "Shift Instance Name Install Art in the Park. In at 8:30am. Location EHS [PERSON…" at bounding box center [455, 161] width 498 height 166
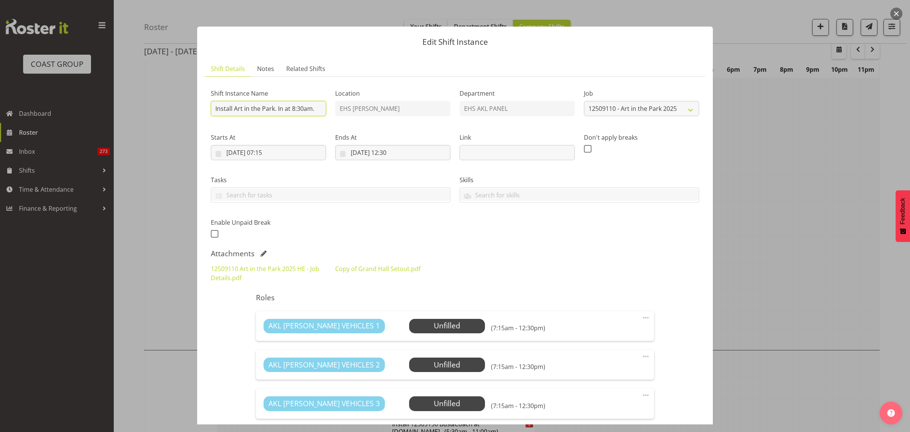
click at [300, 110] on input "Install Art in the Park. In at 8:30am." at bounding box center [268, 108] width 115 height 15
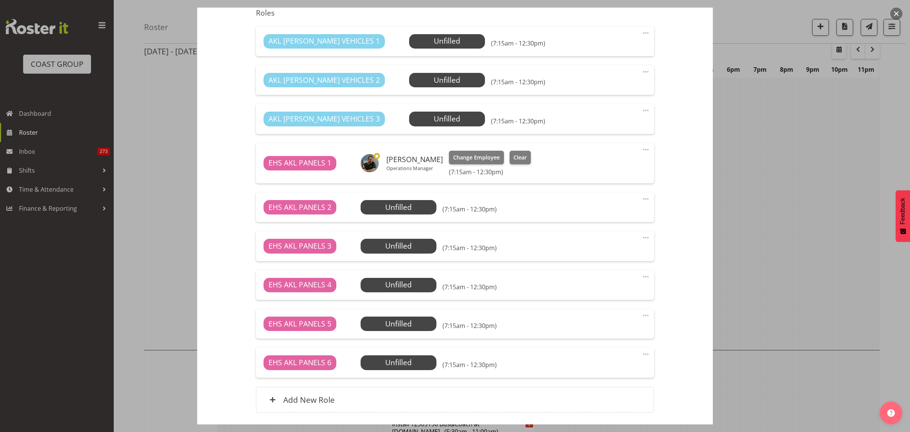
scroll to position [340, 0]
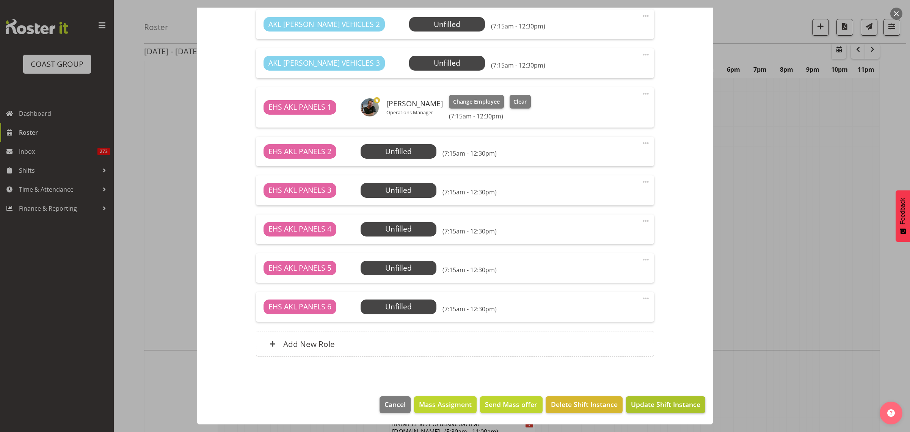
type input "Install Art in the Park. In at 8:00am."
click at [652, 406] on span "Update Shift Instance" at bounding box center [665, 404] width 69 height 10
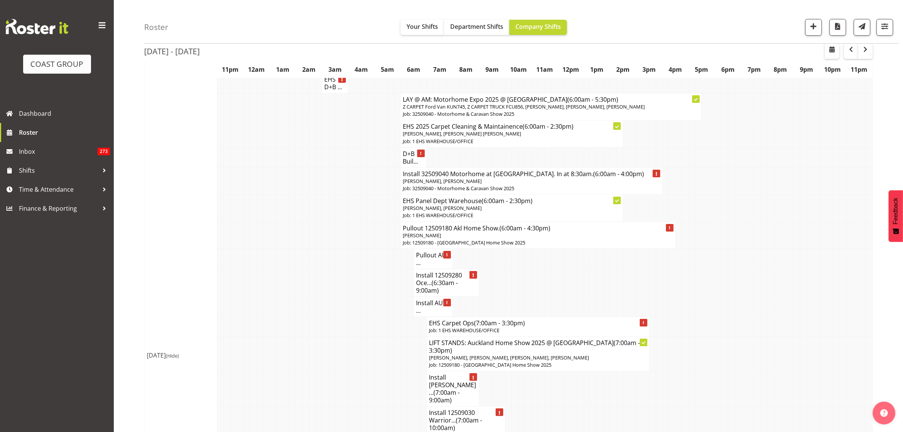
scroll to position [47, 0]
click at [437, 283] on span "(6:30am - 9:00am)" at bounding box center [437, 288] width 42 height 16
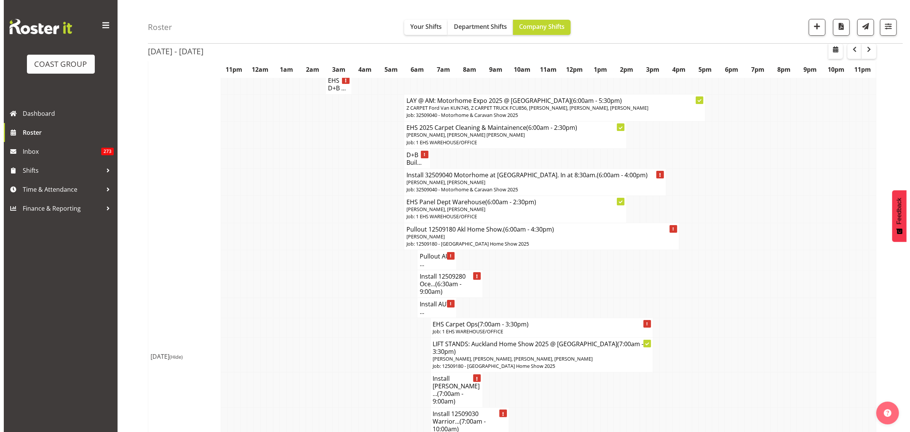
scroll to position [44, 0]
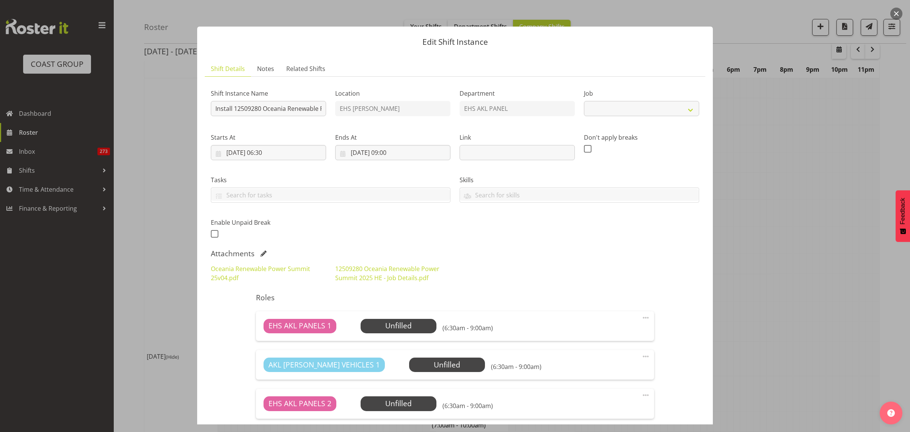
select select "10278"
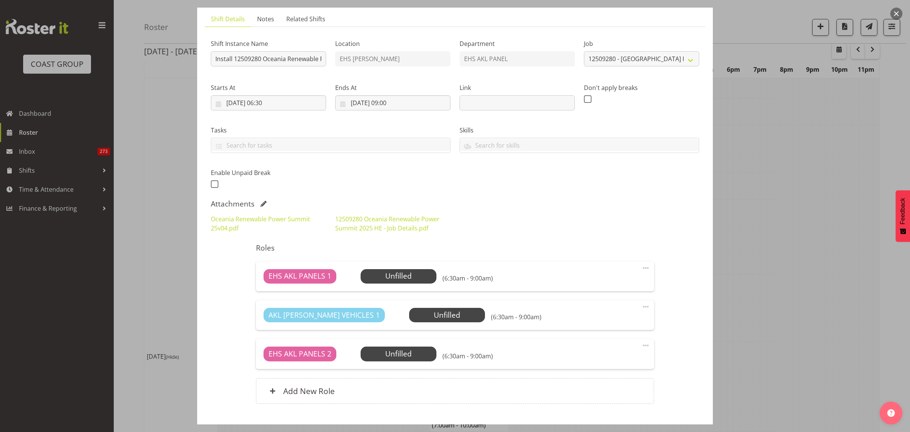
scroll to position [95, 0]
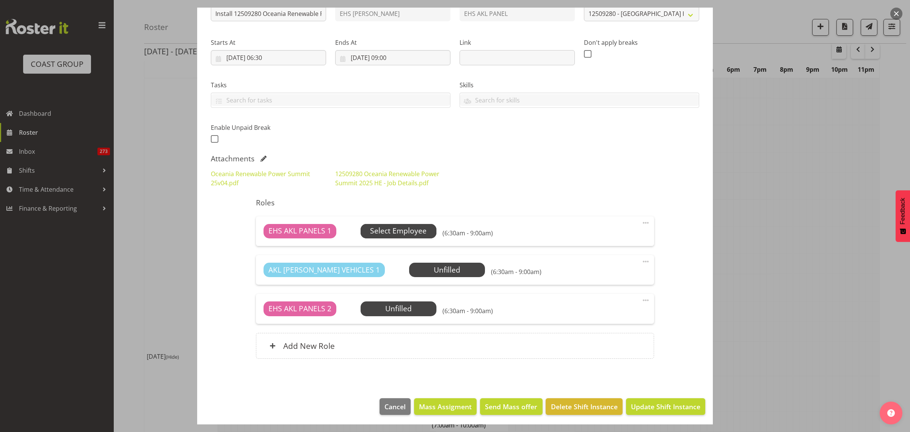
click at [402, 229] on span "Select Employee" at bounding box center [398, 230] width 57 height 11
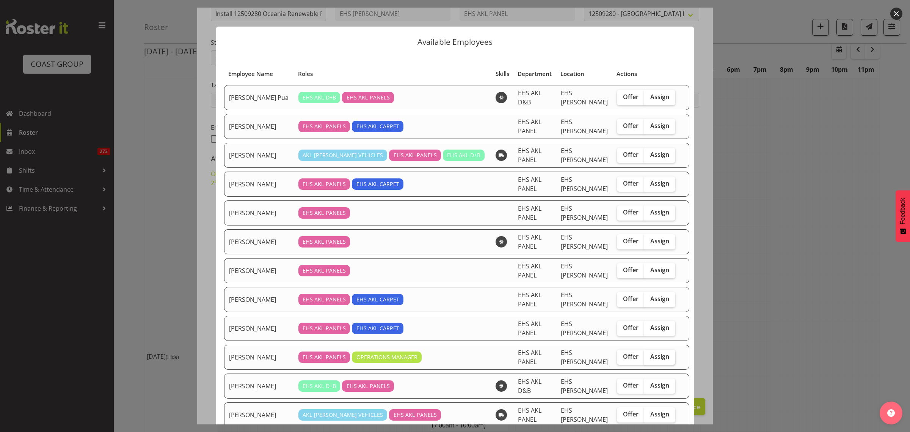
click at [650, 352] on span "Assign" at bounding box center [659, 356] width 19 height 8
click at [649, 354] on input "Assign" at bounding box center [646, 356] width 5 height 5
checkbox input "true"
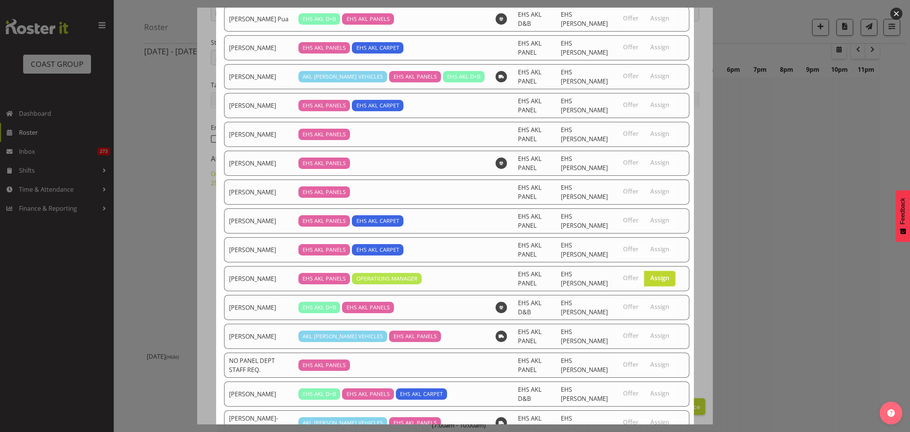
scroll to position [129, 0]
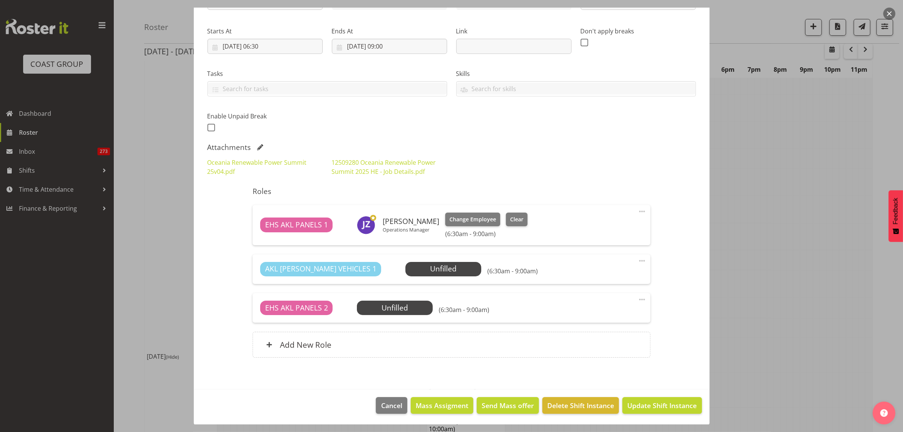
scroll to position [107, 0]
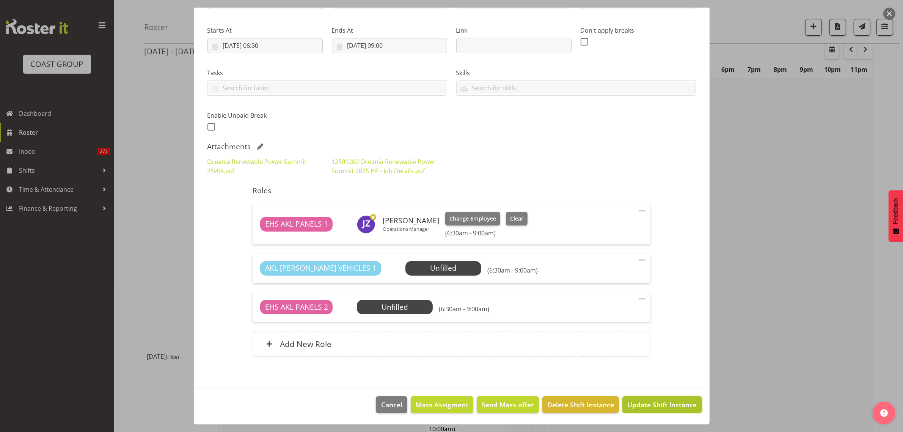
click at [645, 406] on span "Update Shift Instance" at bounding box center [661, 404] width 69 height 10
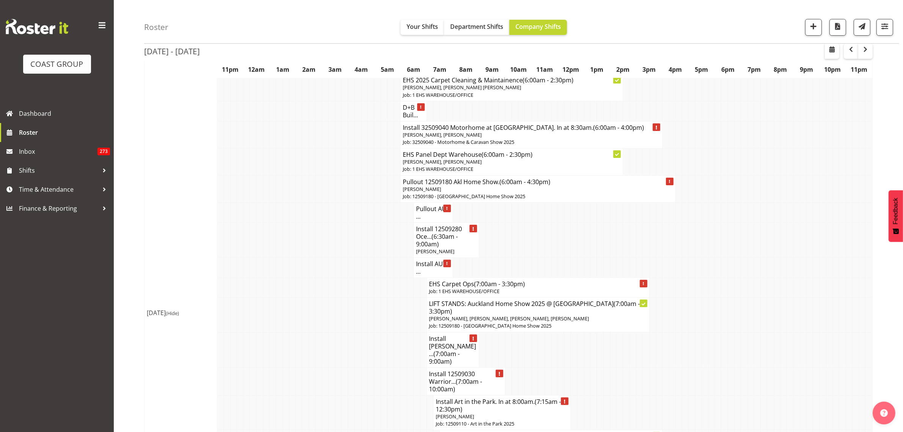
scroll to position [47, 0]
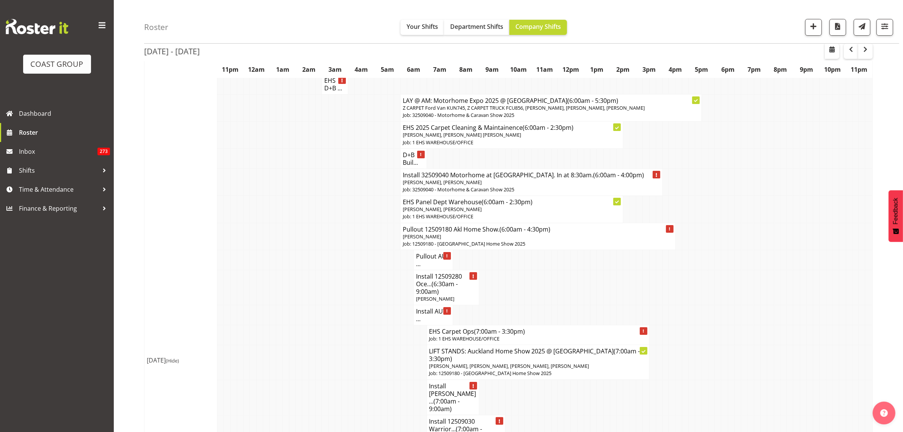
click at [564, 209] on p "[PERSON_NAME], [PERSON_NAME]" at bounding box center [512, 209] width 218 height 7
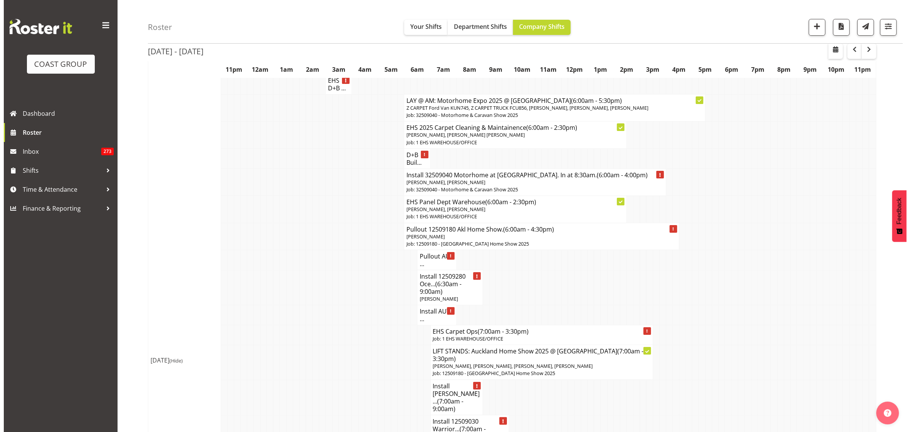
scroll to position [44, 0]
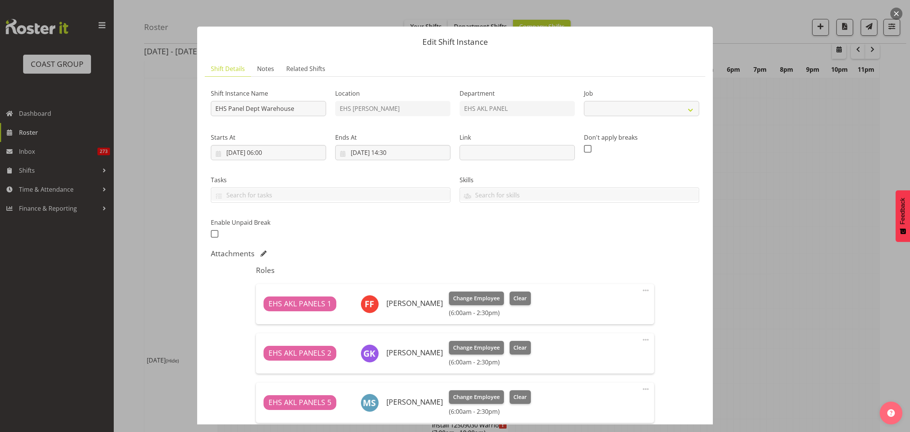
select select "69"
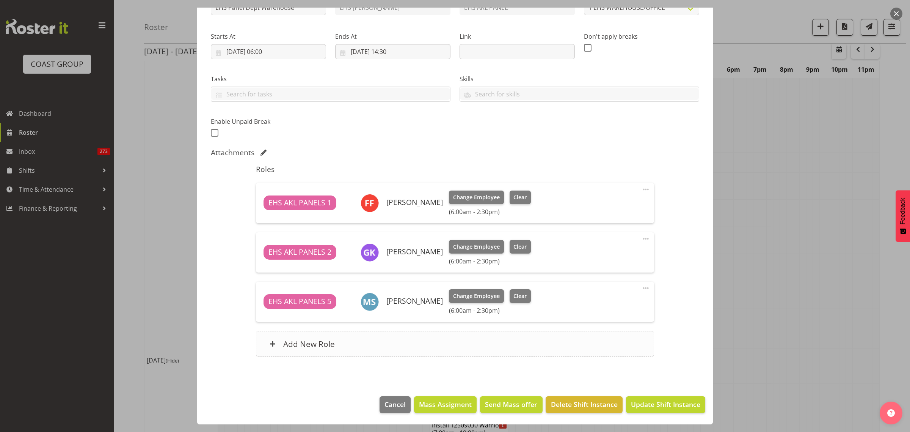
click at [450, 350] on div "Add New Role" at bounding box center [455, 344] width 398 height 26
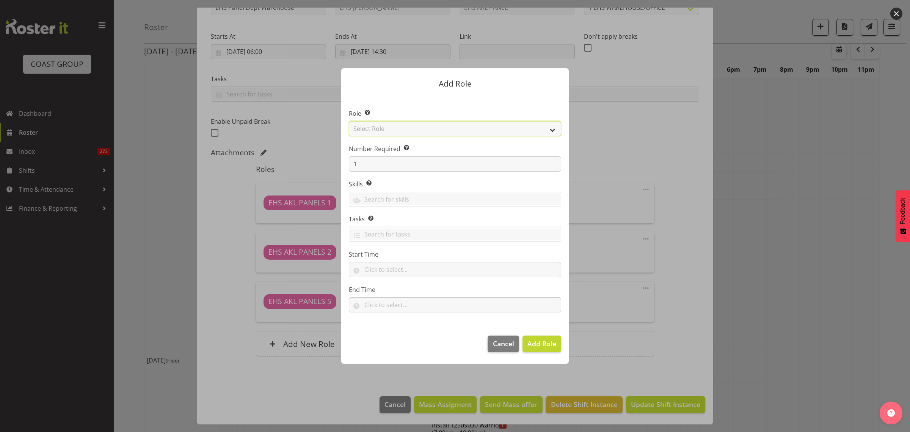
click at [552, 130] on select "Select Role ACCOUNT MANAGER ACCOUNT MANAGER DW ACCOUNTS [PERSON_NAME] VEHICLES …" at bounding box center [455, 128] width 212 height 15
select select "188"
click at [349, 121] on select "Select Role ACCOUNT MANAGER ACCOUNT MANAGER DW ACCOUNTS [PERSON_NAME] VEHICLES …" at bounding box center [455, 128] width 212 height 15
click at [536, 347] on span "Add Role" at bounding box center [542, 343] width 29 height 9
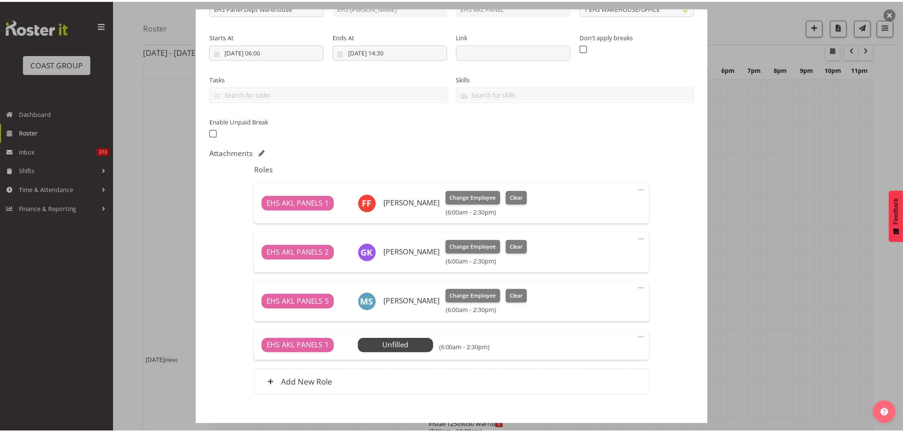
scroll to position [47, 0]
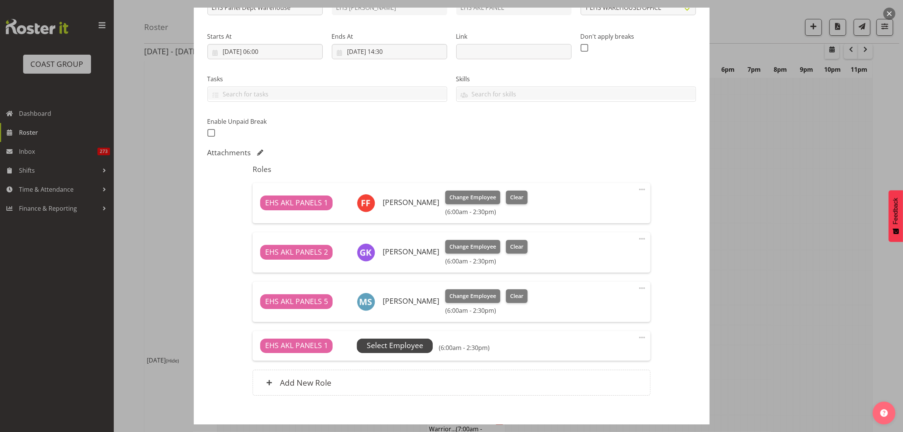
click at [402, 347] on span "Select Employee" at bounding box center [395, 345] width 57 height 11
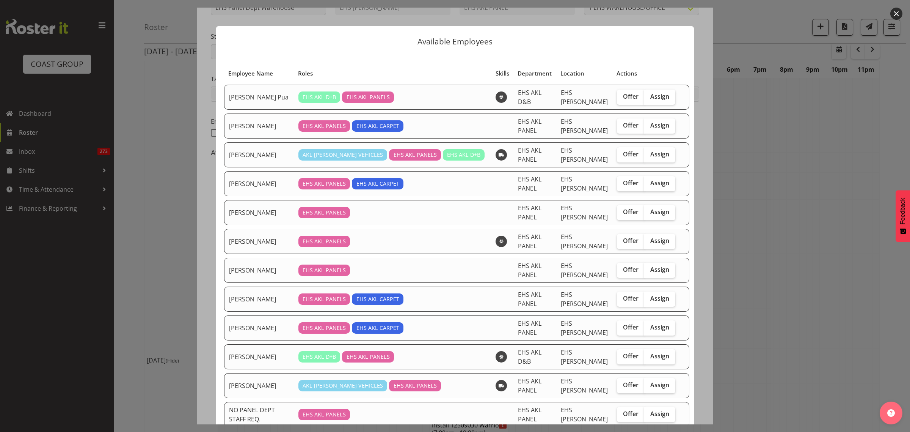
scroll to position [0, 0]
click at [651, 237] on span "Assign" at bounding box center [659, 241] width 19 height 8
click at [649, 239] on input "Assign" at bounding box center [646, 241] width 5 height 5
checkbox input "true"
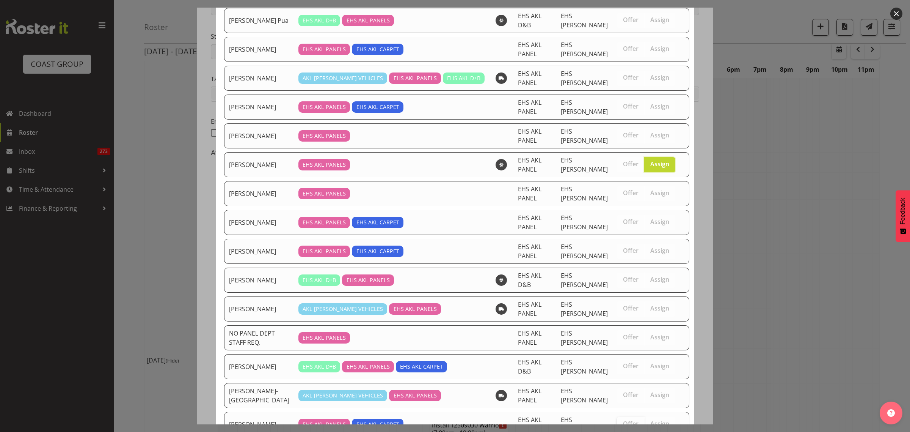
scroll to position [103, 0]
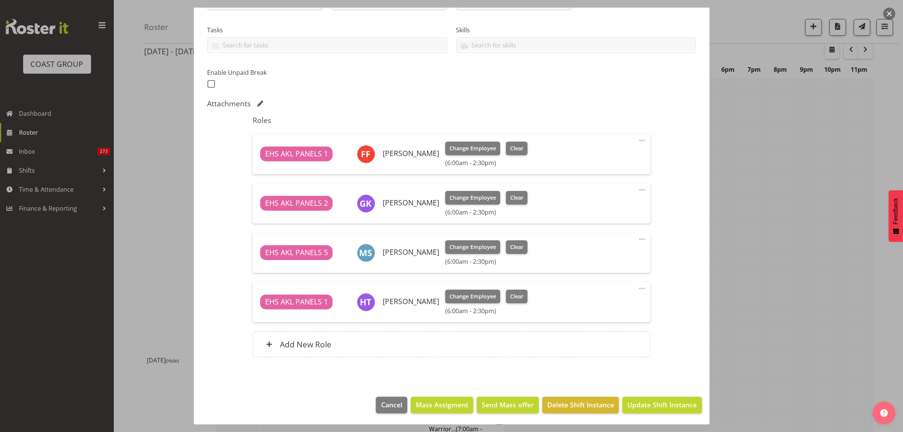
scroll to position [150, 0]
click at [643, 403] on span "Update Shift Instance" at bounding box center [661, 404] width 69 height 10
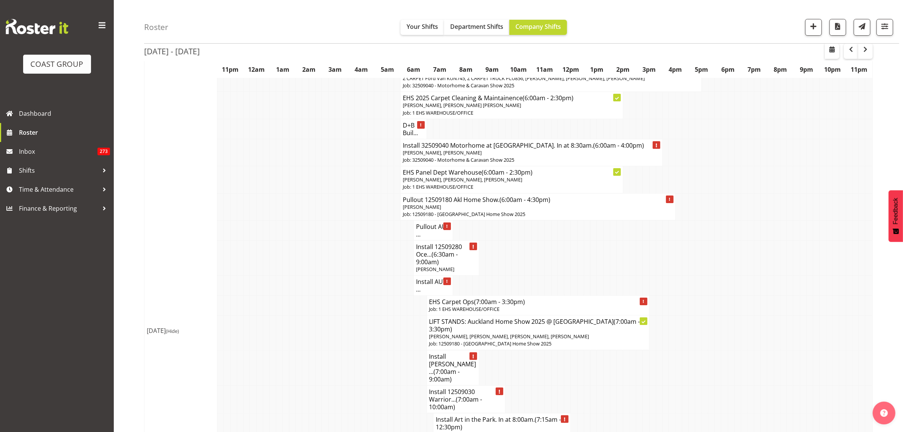
scroll to position [0, 0]
